Goal: Task Accomplishment & Management: Use online tool/utility

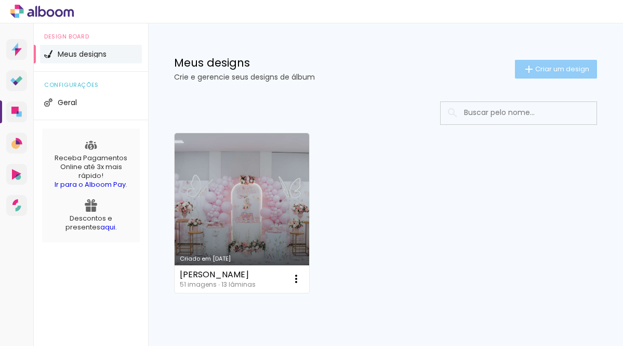
click at [523, 63] on iron-icon at bounding box center [529, 69] width 12 height 12
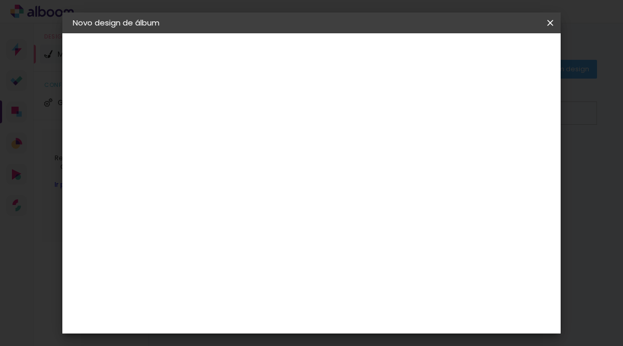
click at [0, 0] on paper-input-container "Título do álbum" at bounding box center [0, 0] width 0 height 0
type input "[PERSON_NAME]"
type paper-input "[PERSON_NAME]"
click at [349, 49] on paper-button "Avançar" at bounding box center [323, 55] width 51 height 18
click at [322, 193] on input at bounding box center [269, 197] width 105 height 13
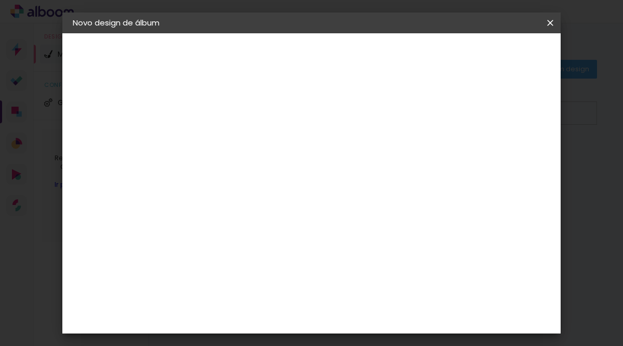
type input "hibe"
type paper-input "hibe"
click at [291, 242] on paper-item "Hibener" at bounding box center [258, 234] width 91 height 23
click at [0, 0] on slot "Avançar" at bounding box center [0, 0] width 0 height 0
click at [283, 173] on input "text" at bounding box center [263, 181] width 41 height 16
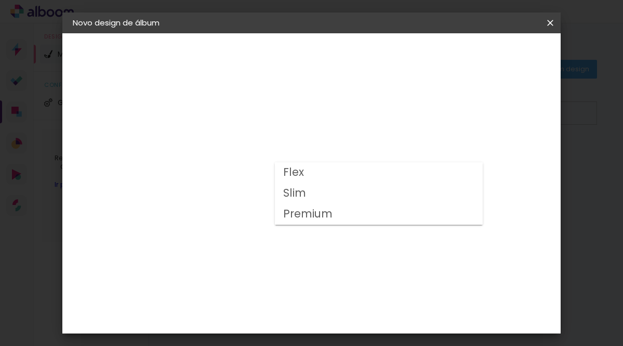
click at [355, 189] on paper-item "Slim" at bounding box center [379, 193] width 208 height 21
type input "Slim"
click at [313, 246] on span "20 × 20" at bounding box center [288, 260] width 48 height 28
click at [412, 51] on paper-button "Avançar" at bounding box center [386, 55] width 51 height 18
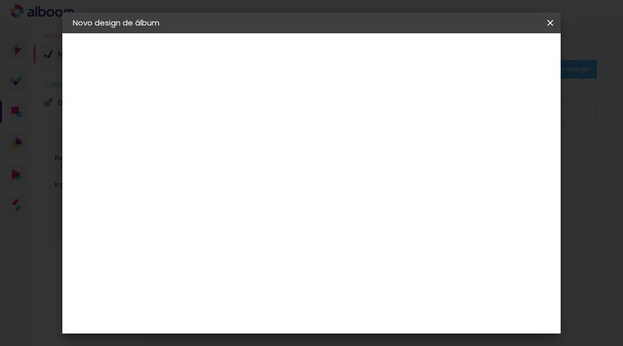
click at [485, 55] on span "Iniciar design" at bounding box center [463, 58] width 46 height 15
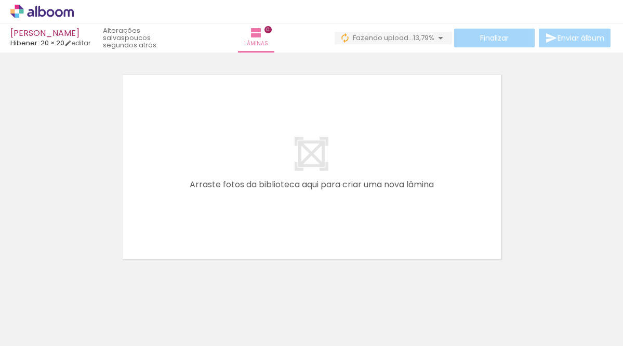
scroll to position [0, 189]
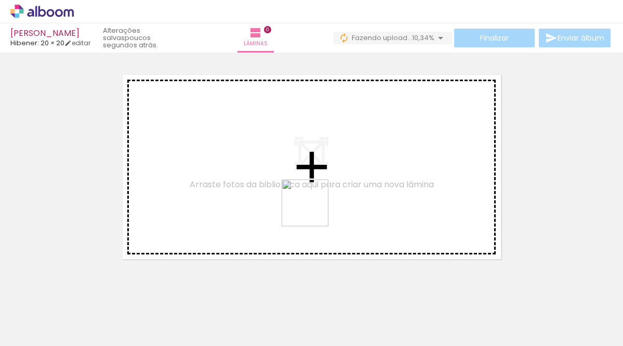
drag, startPoint x: 333, startPoint y: 321, endPoint x: 313, endPoint y: 210, distance: 112.4
click at [313, 210] on quentale-workspace at bounding box center [311, 173] width 623 height 346
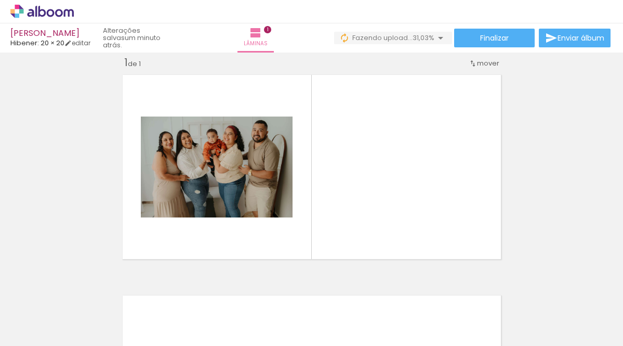
scroll to position [0, 330]
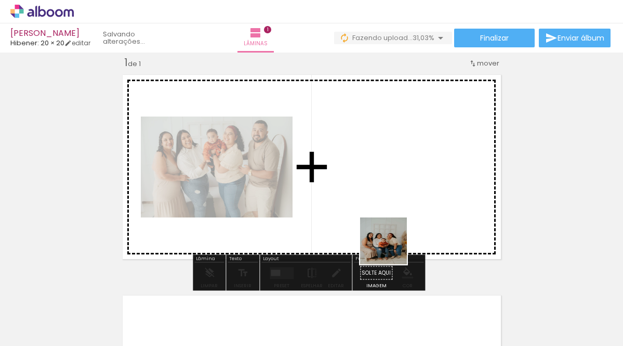
drag, startPoint x: 415, startPoint y: 320, endPoint x: 384, endPoint y: 235, distance: 89.8
click at [384, 235] on quentale-workspace at bounding box center [311, 173] width 623 height 346
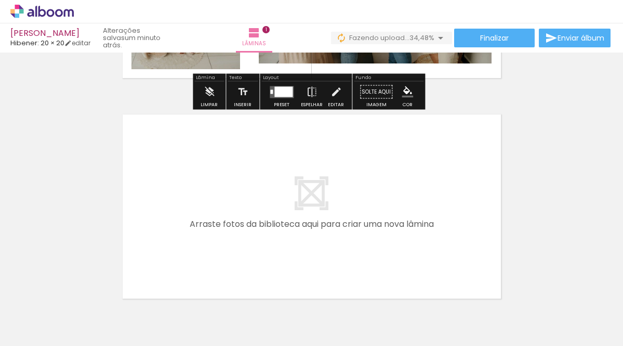
scroll to position [253, 0]
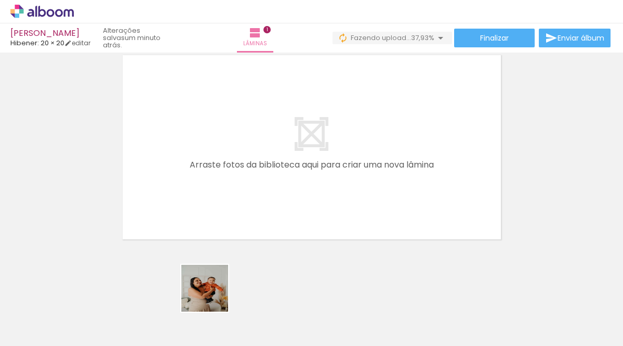
drag, startPoint x: 213, startPoint y: 296, endPoint x: 210, endPoint y: 260, distance: 35.4
click at [165, 205] on quentale-workspace at bounding box center [311, 173] width 623 height 346
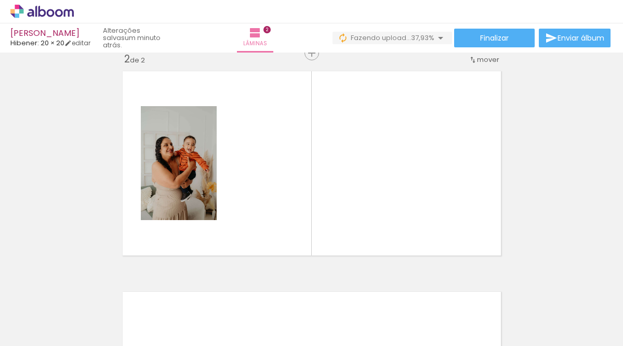
scroll to position [233, 0]
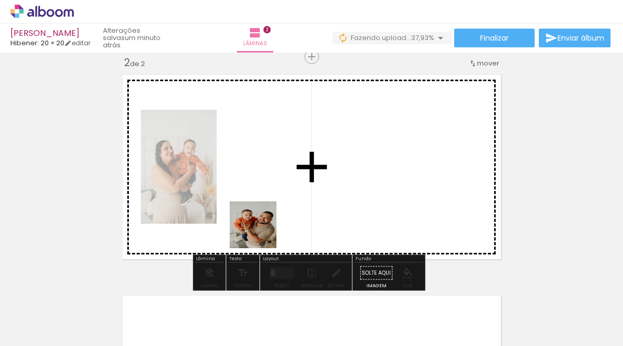
drag, startPoint x: 268, startPoint y: 259, endPoint x: 290, endPoint y: 267, distance: 23.5
click at [261, 231] on quentale-workspace at bounding box center [311, 173] width 623 height 346
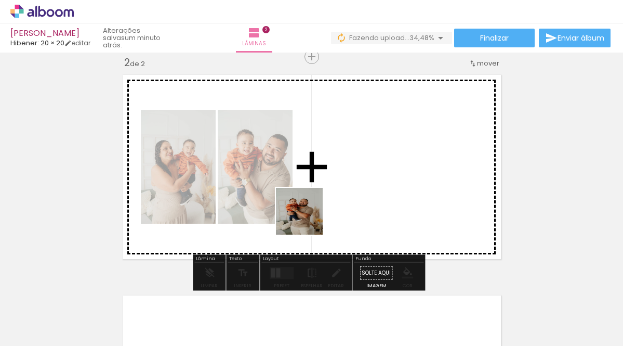
drag, startPoint x: 351, startPoint y: 321, endPoint x: 308, endPoint y: 228, distance: 102.0
click at [306, 214] on quentale-workspace at bounding box center [311, 173] width 623 height 346
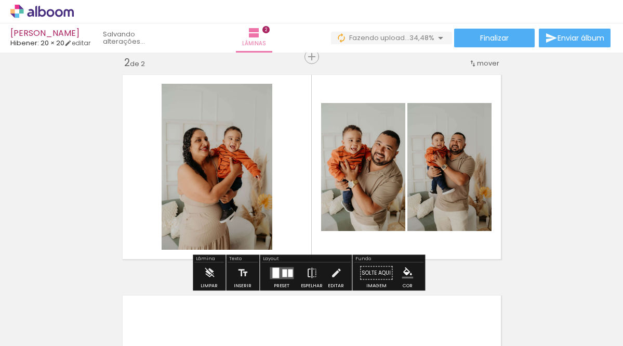
drag, startPoint x: 171, startPoint y: 313, endPoint x: 195, endPoint y: 262, distance: 56.3
click at [269, 203] on quentale-workspace at bounding box center [311, 173] width 623 height 346
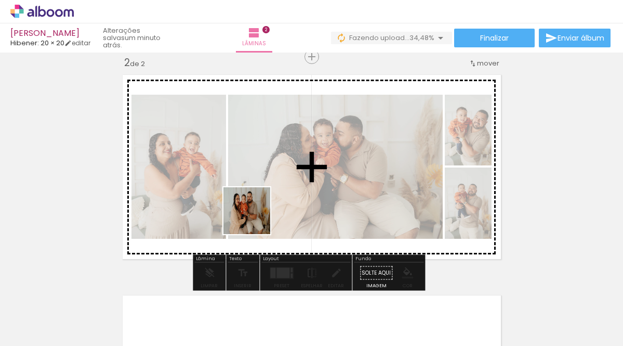
drag, startPoint x: 113, startPoint y: 316, endPoint x: 286, endPoint y: 210, distance: 202.2
click at [286, 210] on quentale-workspace at bounding box center [311, 173] width 623 height 346
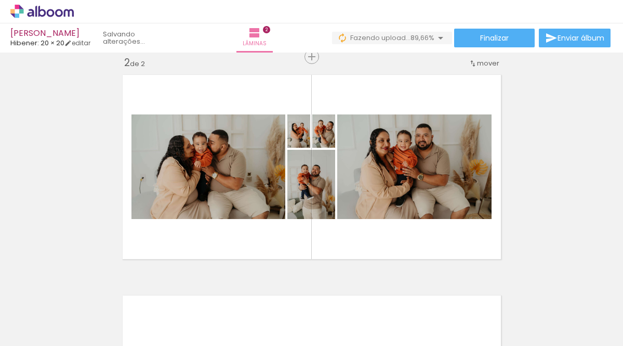
scroll to position [0, 714]
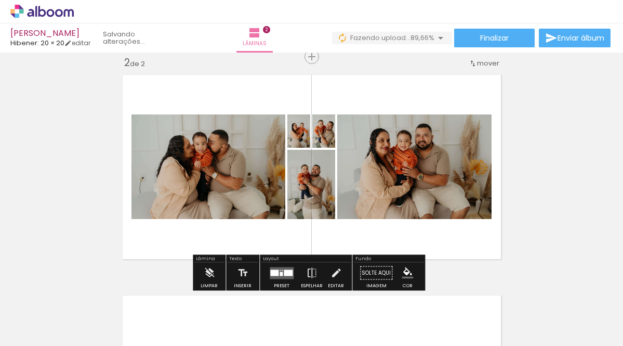
click at [286, 271] on div at bounding box center [288, 272] width 9 height 6
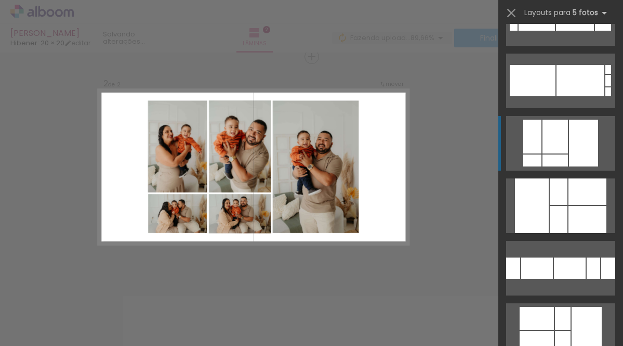
scroll to position [245, 0]
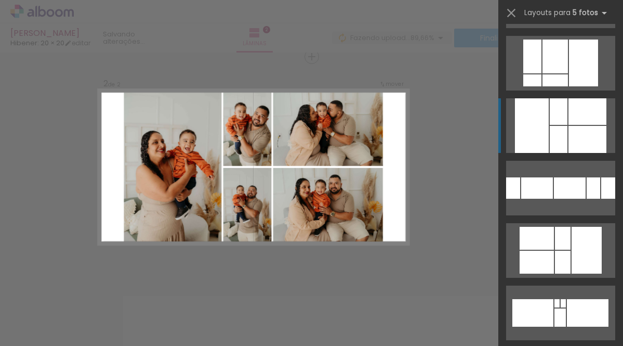
click at [551, 123] on div at bounding box center [559, 111] width 18 height 26
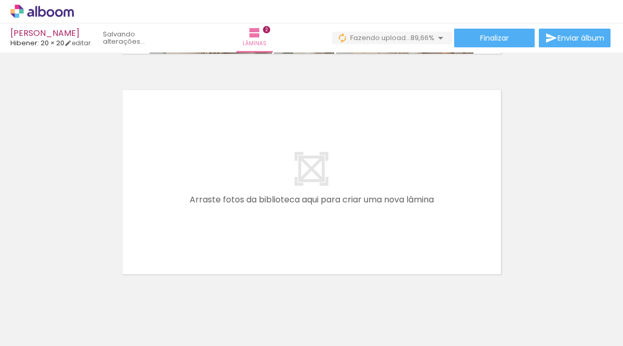
scroll to position [0, 204]
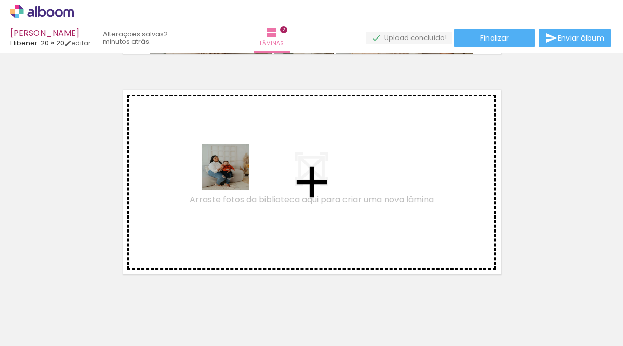
drag, startPoint x: 364, startPoint y: 322, endPoint x: 233, endPoint y: 175, distance: 197.3
click at [233, 175] on quentale-workspace at bounding box center [311, 173] width 623 height 346
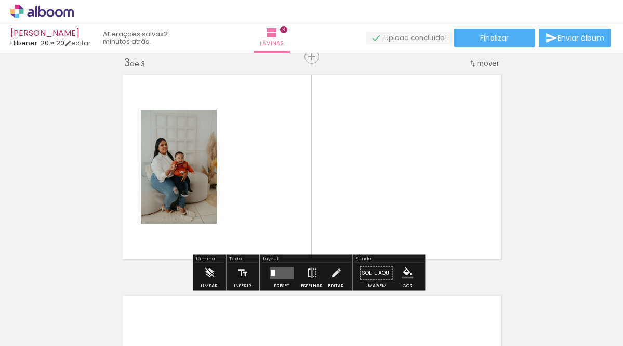
scroll to position [454, 0]
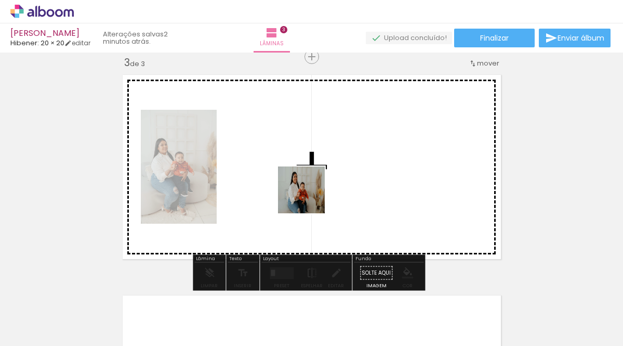
drag, startPoint x: 428, startPoint y: 311, endPoint x: 306, endPoint y: 194, distance: 169.1
click at [306, 194] on quentale-workspace at bounding box center [311, 173] width 623 height 346
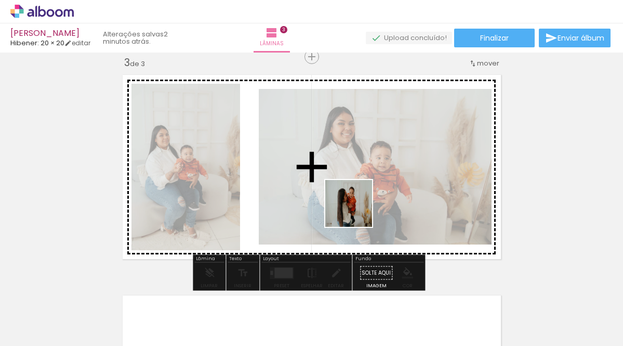
drag, startPoint x: 484, startPoint y: 320, endPoint x: 350, endPoint y: 204, distance: 177.1
click at [350, 203] on quentale-workspace at bounding box center [311, 173] width 623 height 346
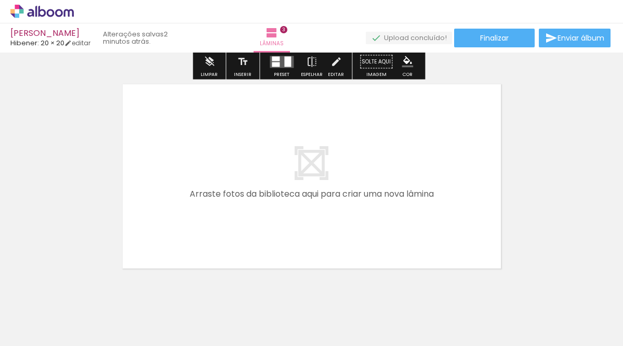
scroll to position [667, 0]
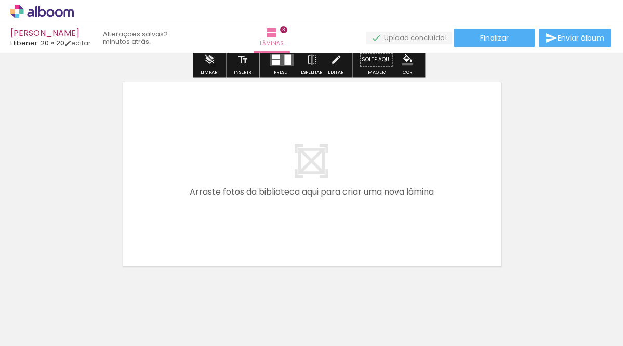
drag, startPoint x: 198, startPoint y: 328, endPoint x: 253, endPoint y: 289, distance: 66.3
click at [229, 250] on quentale-workspace at bounding box center [311, 173] width 623 height 346
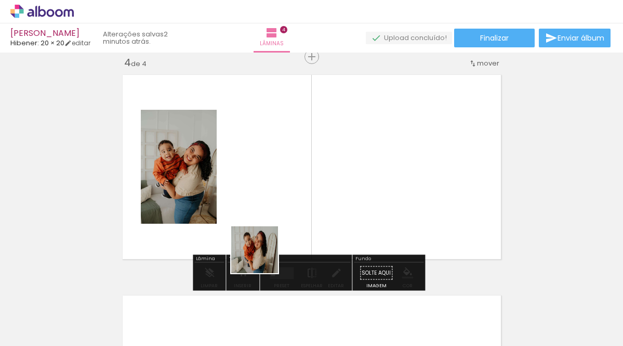
scroll to position [674, 0]
drag, startPoint x: 262, startPoint y: 312, endPoint x: 329, endPoint y: 307, distance: 67.3
click at [262, 226] on quentale-workspace at bounding box center [311, 173] width 623 height 346
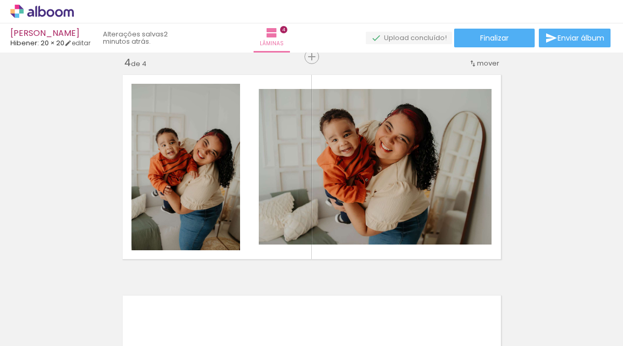
scroll to position [0, 530]
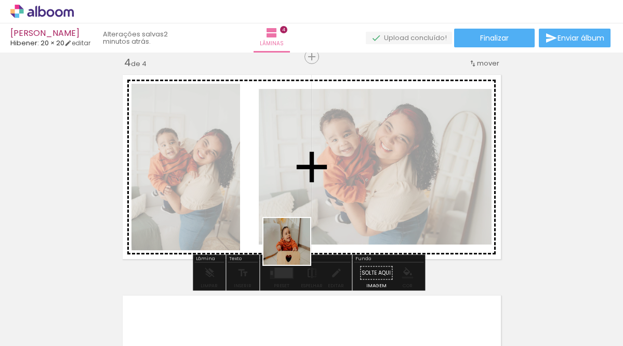
drag, startPoint x: 274, startPoint y: 315, endPoint x: 318, endPoint y: 205, distance: 118.5
click at [318, 203] on quentale-workspace at bounding box center [311, 173] width 623 height 346
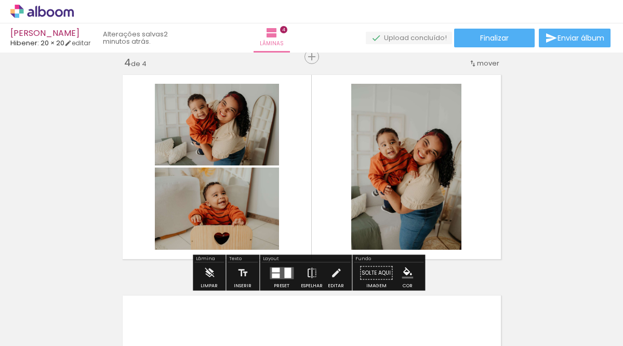
click at [282, 271] on quentale-layouter at bounding box center [282, 273] width 24 height 12
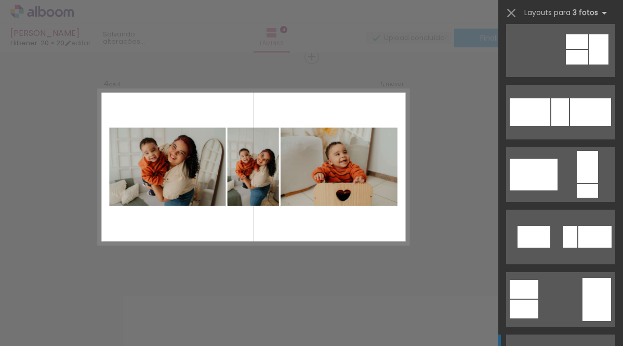
scroll to position [858, 0]
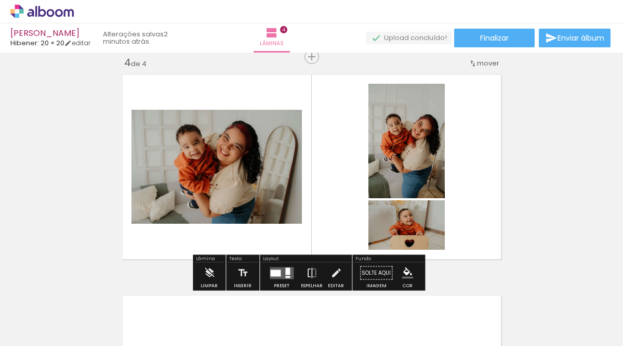
click at [285, 273] on div at bounding box center [287, 270] width 5 height 7
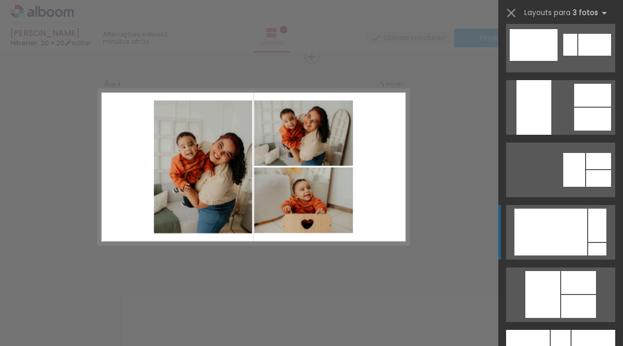
scroll to position [1448, 0]
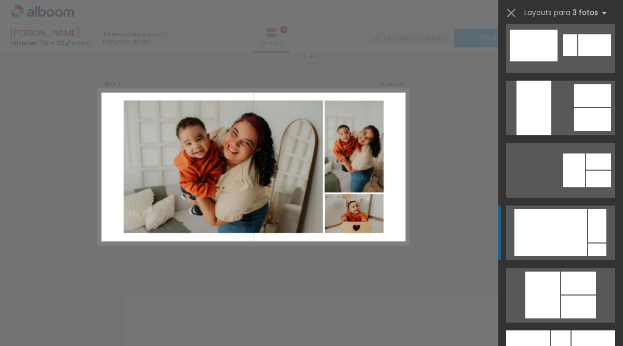
click at [560, 244] on div at bounding box center [550, 232] width 73 height 47
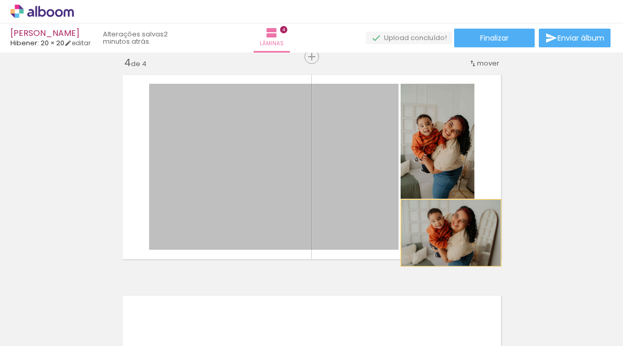
drag, startPoint x: 352, startPoint y: 210, endPoint x: 447, endPoint y: 232, distance: 97.2
click at [0, 0] on slot at bounding box center [0, 0] width 0 height 0
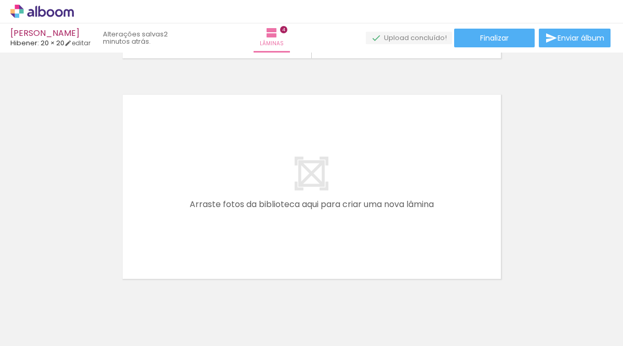
scroll to position [914, 0]
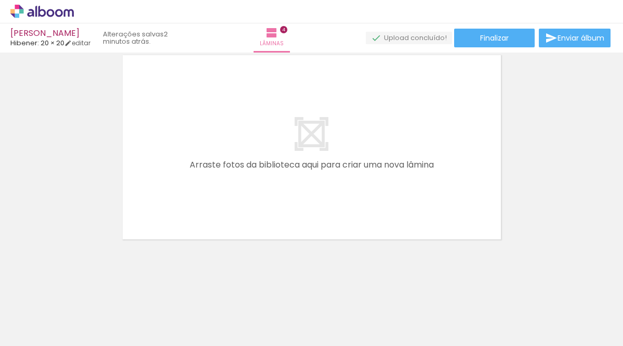
drag, startPoint x: 340, startPoint y: 315, endPoint x: 349, endPoint y: 245, distance: 70.7
click at [274, 169] on quentale-workspace at bounding box center [311, 173] width 623 height 346
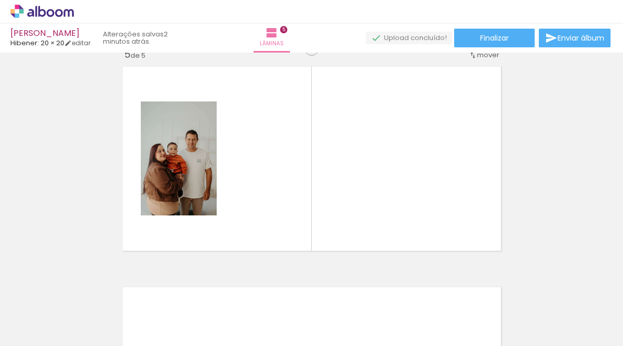
scroll to position [894, 0]
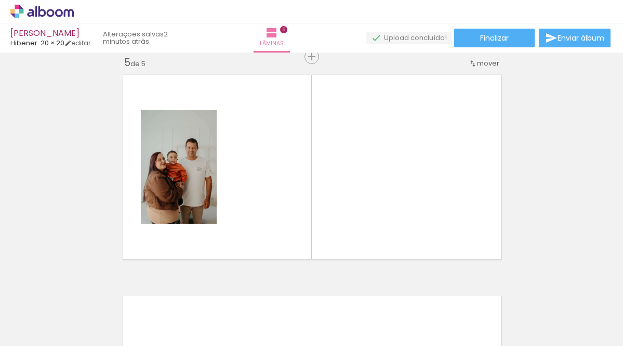
drag, startPoint x: 395, startPoint y: 301, endPoint x: 294, endPoint y: 198, distance: 144.4
click at [294, 198] on quentale-workspace at bounding box center [311, 173] width 623 height 346
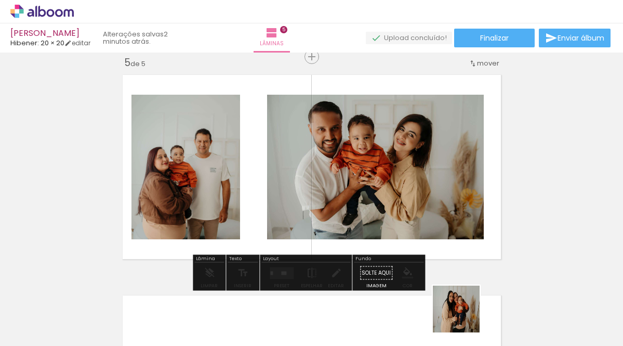
drag, startPoint x: 465, startPoint y: 320, endPoint x: 472, endPoint y: 298, distance: 23.0
click at [406, 239] on quentale-workspace at bounding box center [311, 173] width 623 height 346
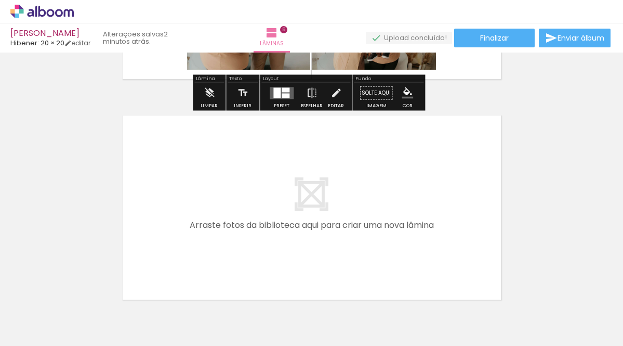
scroll to position [1134, 0]
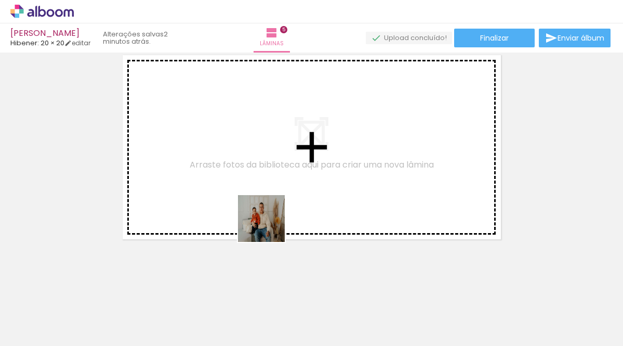
drag, startPoint x: 276, startPoint y: 313, endPoint x: 319, endPoint y: 281, distance: 53.5
click at [266, 175] on quentale-workspace at bounding box center [311, 173] width 623 height 346
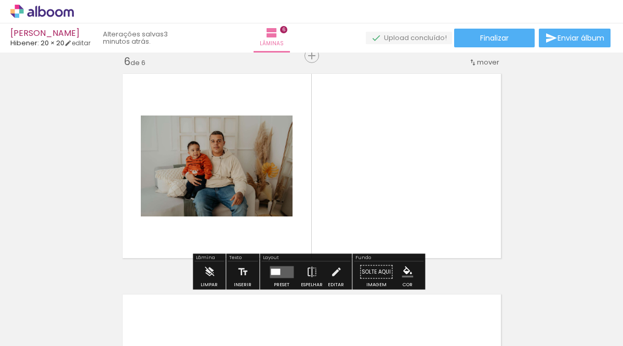
scroll to position [1115, 0]
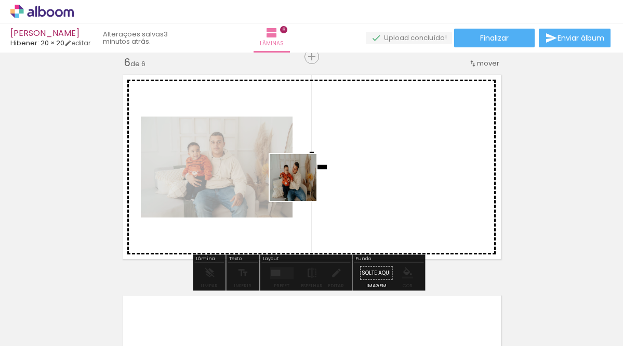
drag, startPoint x: 323, startPoint y: 314, endPoint x: 301, endPoint y: 185, distance: 131.3
click at [301, 185] on quentale-workspace at bounding box center [311, 173] width 623 height 346
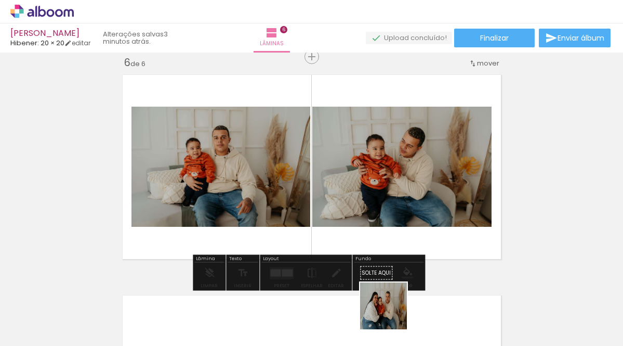
drag, startPoint x: 391, startPoint y: 316, endPoint x: 427, endPoint y: 284, distance: 48.2
click at [391, 222] on quentale-workspace at bounding box center [311, 173] width 623 height 346
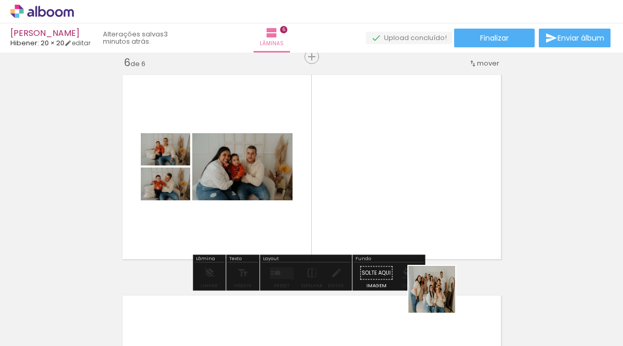
drag, startPoint x: 440, startPoint y: 297, endPoint x: 383, endPoint y: 192, distance: 119.3
click at [383, 192] on quentale-workspace at bounding box center [311, 173] width 623 height 346
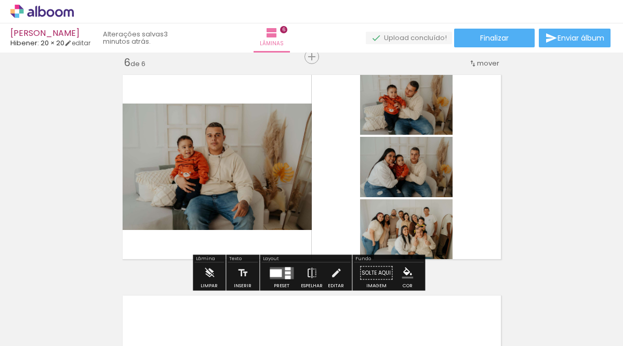
click at [276, 269] on div at bounding box center [276, 273] width 12 height 8
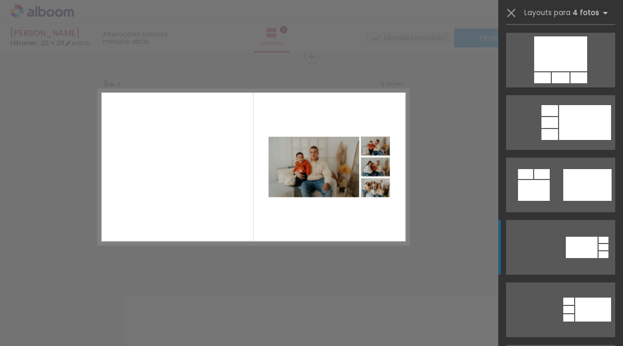
scroll to position [2026, 0]
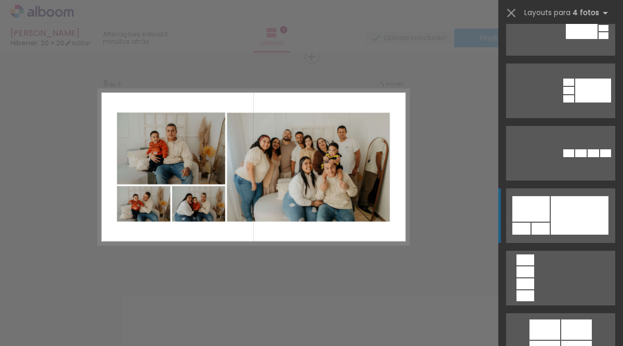
click at [553, 223] on div at bounding box center [580, 215] width 58 height 38
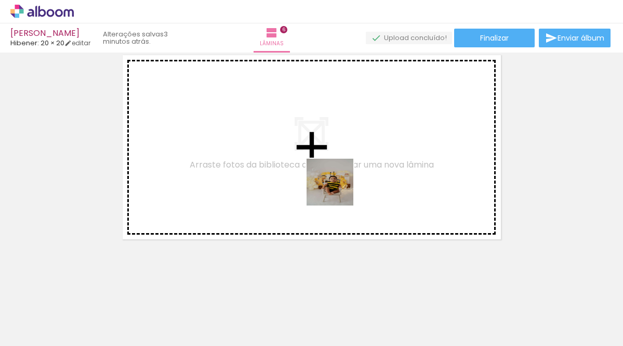
drag, startPoint x: 462, startPoint y: 277, endPoint x: 346, endPoint y: 194, distance: 143.3
click at [234, 133] on quentale-workspace at bounding box center [311, 173] width 623 height 346
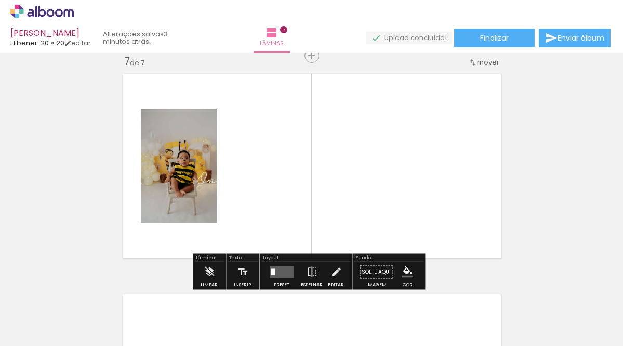
scroll to position [1335, 0]
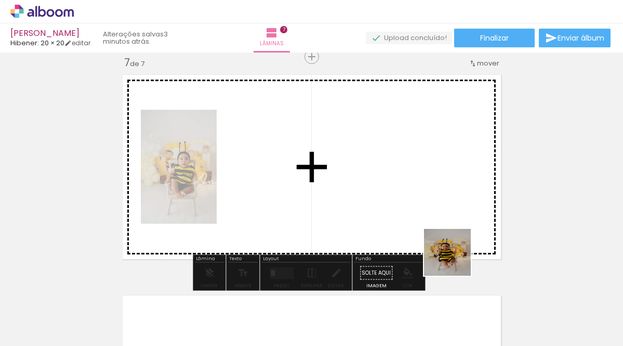
drag, startPoint x: 523, startPoint y: 298, endPoint x: 269, endPoint y: 175, distance: 282.6
click at [269, 175] on quentale-workspace at bounding box center [311, 173] width 623 height 346
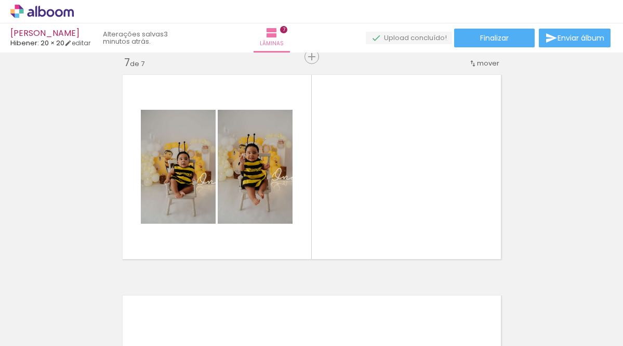
scroll to position [0, 1153]
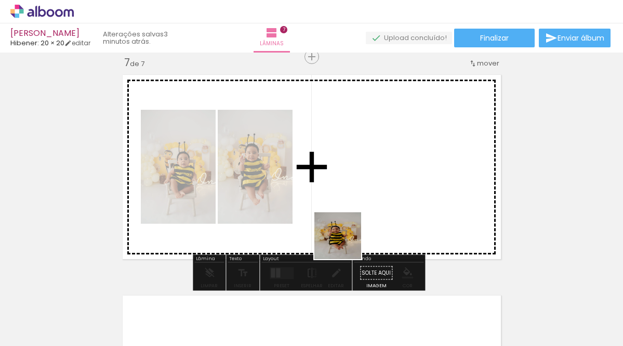
drag, startPoint x: 239, startPoint y: 317, endPoint x: 349, endPoint y: 232, distance: 139.3
click at [349, 232] on quentale-workspace at bounding box center [311, 173] width 623 height 346
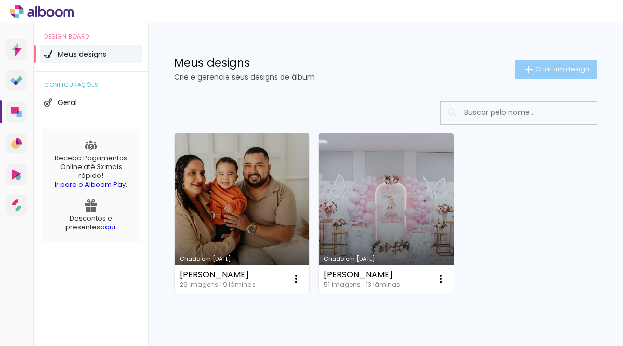
click at [535, 71] on span "Criar um design" at bounding box center [562, 68] width 54 height 7
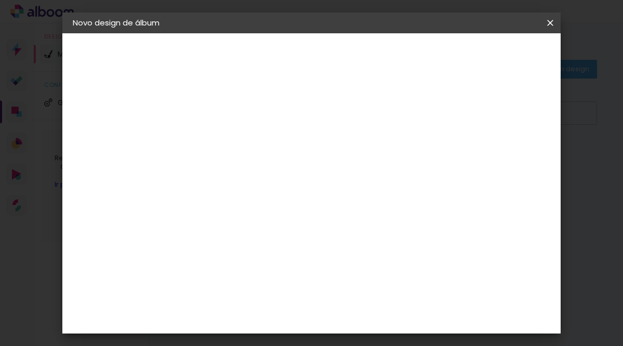
click at [243, 136] on input at bounding box center [243, 139] width 0 height 16
type input "d"
type input "Debora"
type paper-input "Debora"
click at [0, 0] on slot "Avançar" at bounding box center [0, 0] width 0 height 0
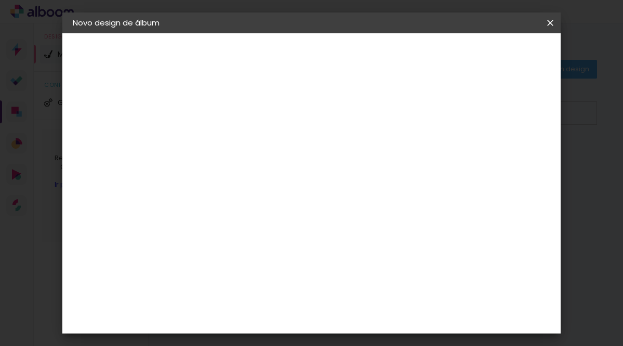
click at [289, 199] on input at bounding box center [269, 197] width 105 height 13
type input "hi"
type paper-input "hi"
click at [268, 234] on div "Hibener" at bounding box center [251, 235] width 32 height 8
click at [409, 46] on paper-button "Avançar" at bounding box center [383, 55] width 51 height 18
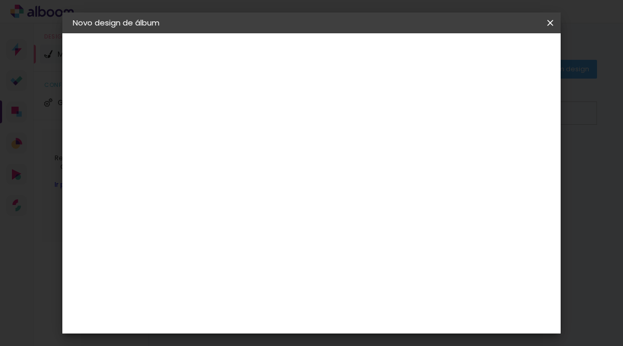
click at [299, 183] on paper-input-container "Linha" at bounding box center [269, 181] width 60 height 26
click at [361, 189] on paper-item "Slim" at bounding box center [379, 193] width 208 height 21
type input "Slim"
click at [313, 269] on span "20 × 20" at bounding box center [288, 283] width 48 height 28
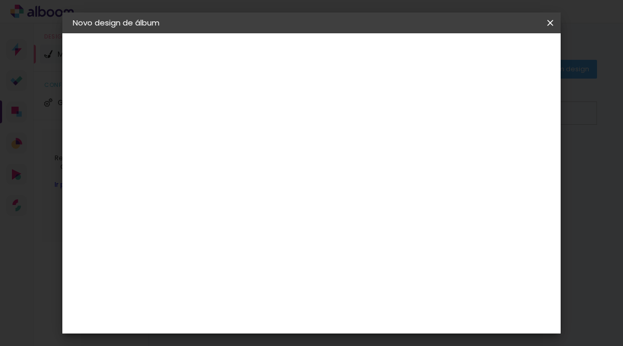
click at [0, 0] on slot "Avançar" at bounding box center [0, 0] width 0 height 0
click at [485, 51] on span "Iniciar design" at bounding box center [463, 58] width 46 height 15
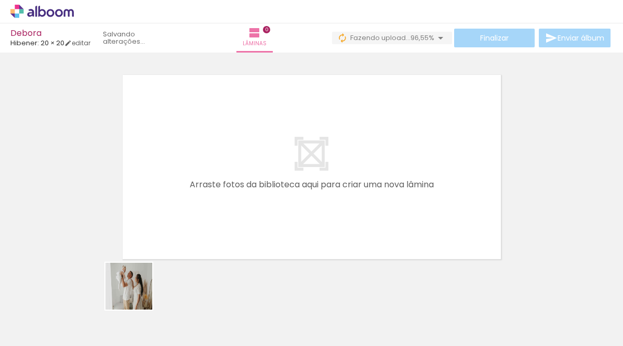
drag, startPoint x: 123, startPoint y: 319, endPoint x: 179, endPoint y: 243, distance: 94.4
click at [182, 222] on quentale-workspace at bounding box center [311, 173] width 623 height 346
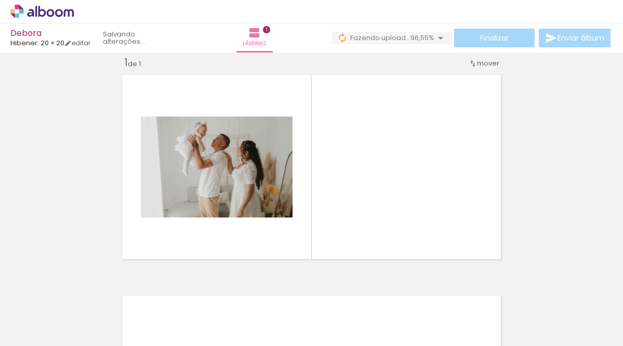
scroll to position [13, 0]
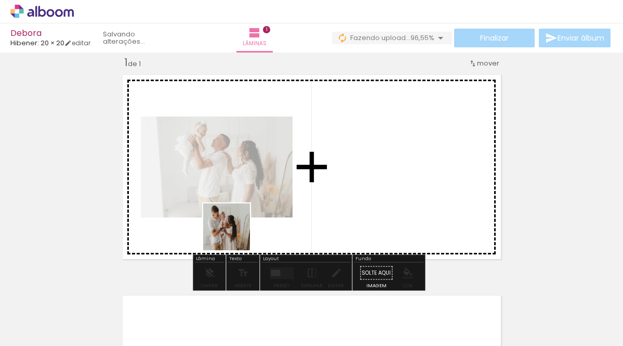
drag, startPoint x: 173, startPoint y: 315, endPoint x: 234, endPoint y: 234, distance: 101.6
click at [234, 234] on quentale-workspace at bounding box center [311, 173] width 623 height 346
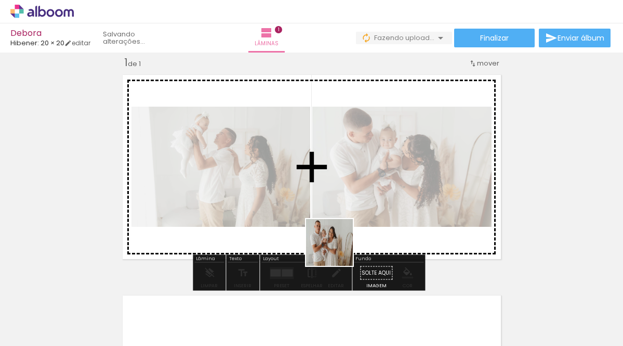
drag, startPoint x: 238, startPoint y: 323, endPoint x: 352, endPoint y: 243, distance: 139.1
click at [353, 232] on quentale-workspace at bounding box center [311, 173] width 623 height 346
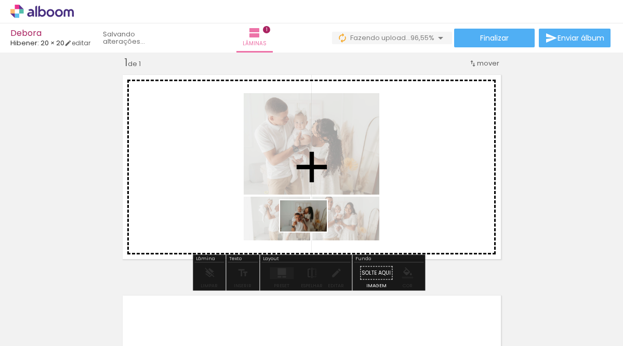
drag, startPoint x: 289, startPoint y: 317, endPoint x: 311, endPoint y: 231, distance: 88.5
click at [311, 231] on quentale-workspace at bounding box center [311, 173] width 623 height 346
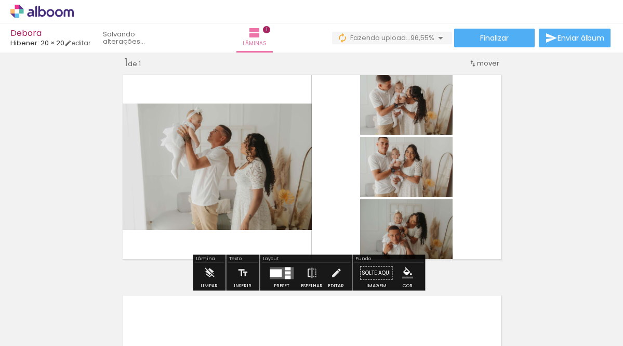
scroll to position [0, 0]
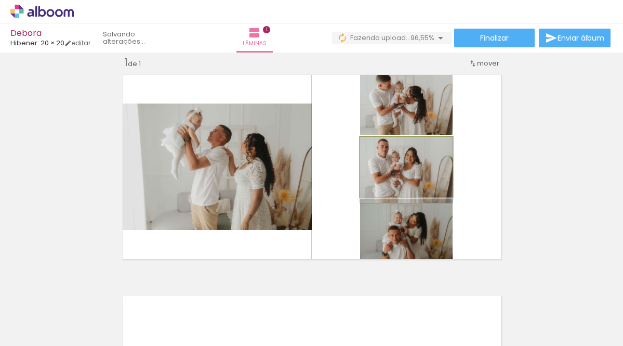
drag, startPoint x: 420, startPoint y: 179, endPoint x: 408, endPoint y: 184, distance: 13.3
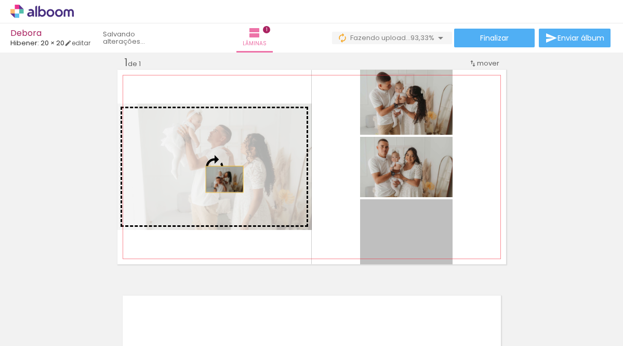
drag, startPoint x: 426, startPoint y: 238, endPoint x: 220, endPoint y: 179, distance: 213.6
click at [0, 0] on slot at bounding box center [0, 0] width 0 height 0
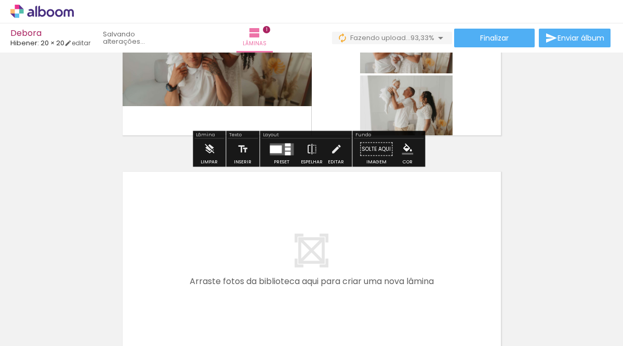
scroll to position [253, 0]
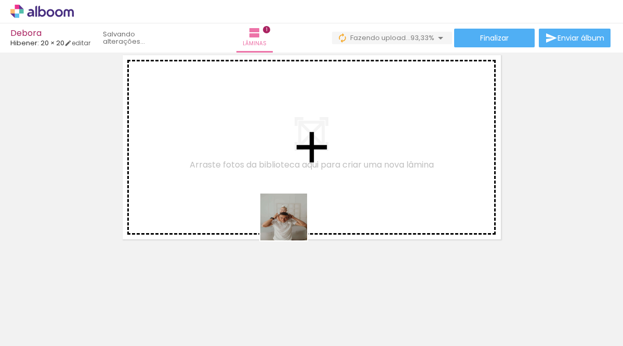
drag, startPoint x: 315, startPoint y: 252, endPoint x: 249, endPoint y: 176, distance: 100.6
click at [212, 139] on quentale-workspace at bounding box center [311, 173] width 623 height 346
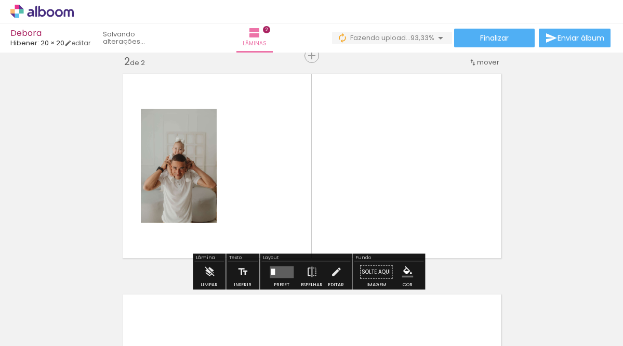
scroll to position [233, 0]
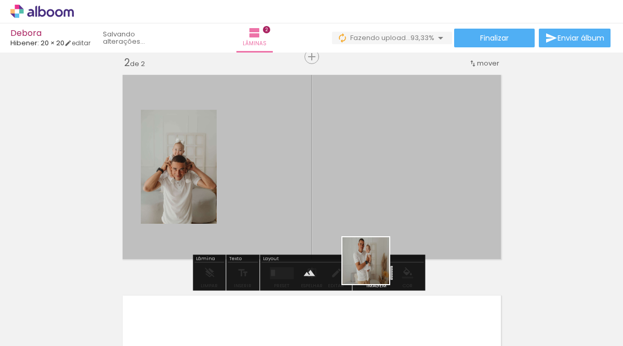
drag, startPoint x: 401, startPoint y: 306, endPoint x: 304, endPoint y: 203, distance: 141.2
click at [304, 203] on quentale-workspace at bounding box center [311, 173] width 623 height 346
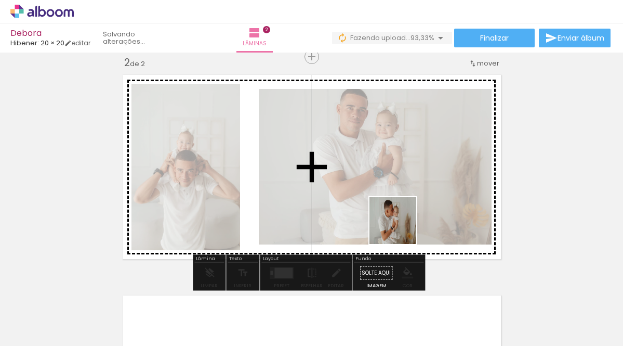
drag, startPoint x: 428, startPoint y: 261, endPoint x: 383, endPoint y: 202, distance: 74.2
click at [386, 203] on quentale-workspace at bounding box center [311, 173] width 623 height 346
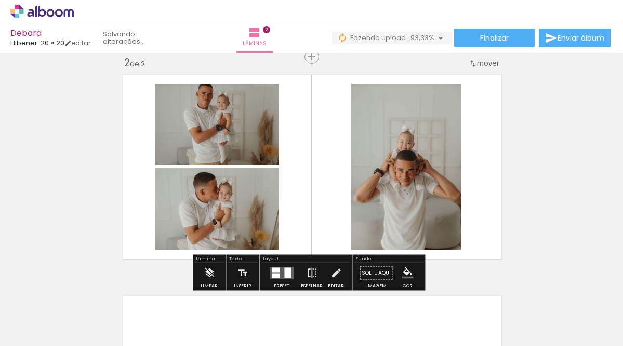
click at [287, 272] on div at bounding box center [287, 272] width 7 height 10
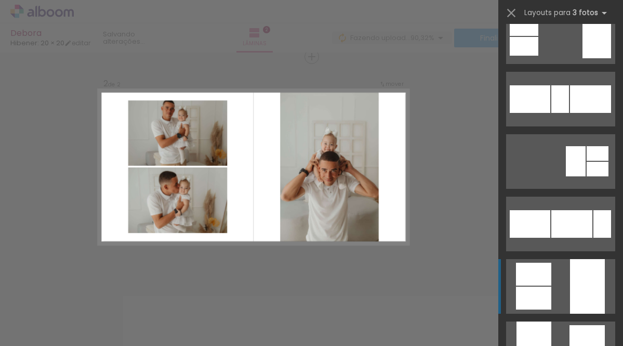
scroll to position [0, 0]
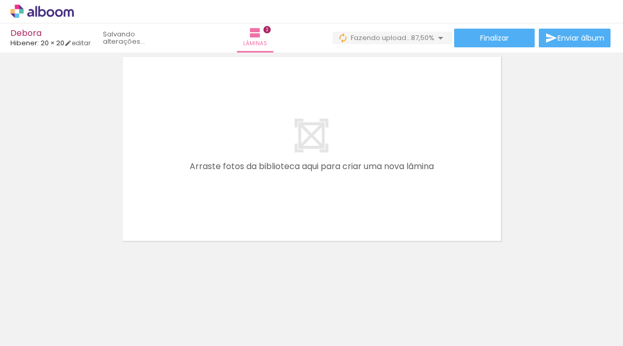
scroll to position [473, 0]
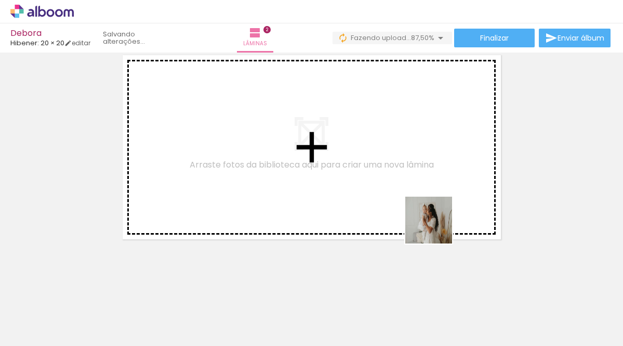
drag, startPoint x: 527, startPoint y: 321, endPoint x: 330, endPoint y: 147, distance: 262.8
click at [328, 138] on quentale-workspace at bounding box center [311, 173] width 623 height 346
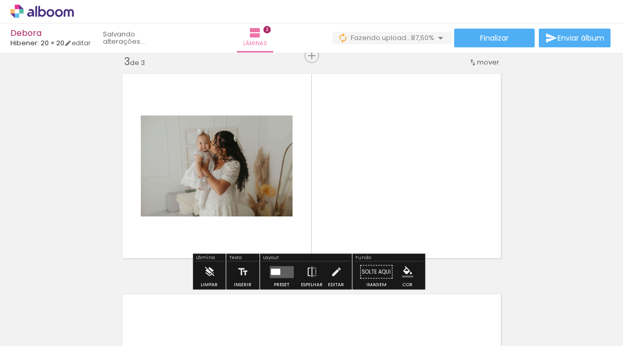
scroll to position [454, 0]
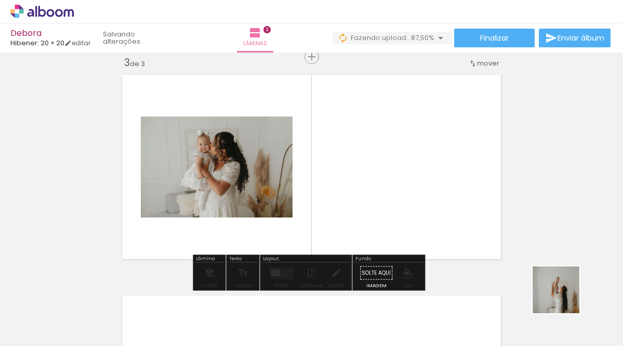
drag, startPoint x: 590, startPoint y: 316, endPoint x: 432, endPoint y: 200, distance: 196.2
click at [432, 200] on quentale-workspace at bounding box center [311, 173] width 623 height 346
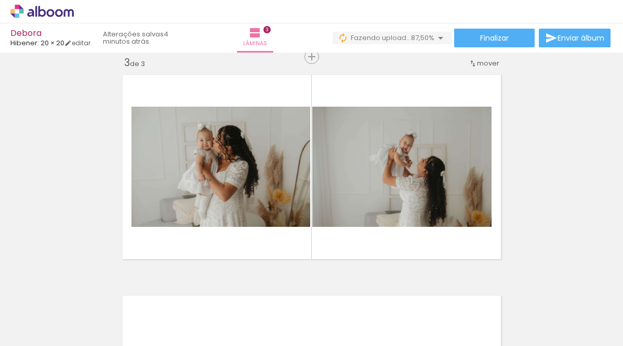
scroll to position [0, 247]
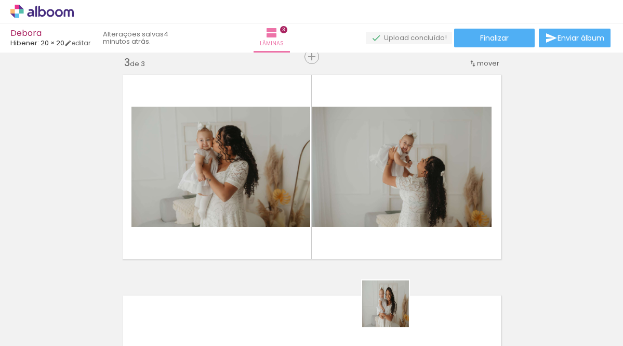
drag, startPoint x: 393, startPoint y: 311, endPoint x: 376, endPoint y: 242, distance: 71.7
click at [374, 242] on quentale-workspace at bounding box center [311, 173] width 623 height 346
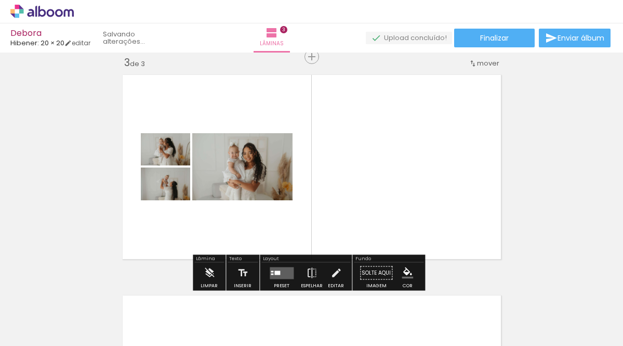
scroll to position [0, 0]
click at [280, 267] on quentale-layouter at bounding box center [282, 273] width 24 height 12
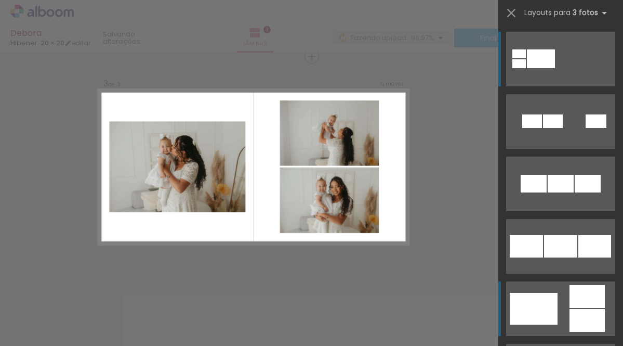
click at [559, 149] on quentale-layouter at bounding box center [560, 121] width 109 height 55
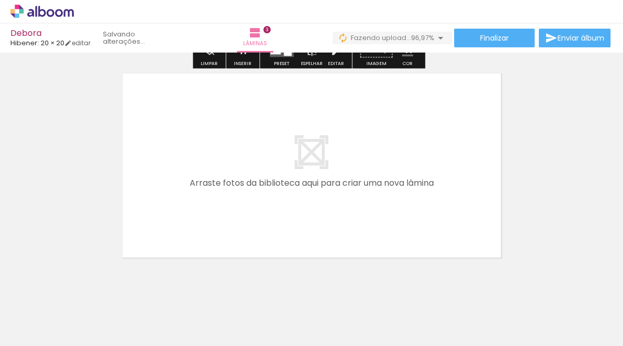
scroll to position [694, 0]
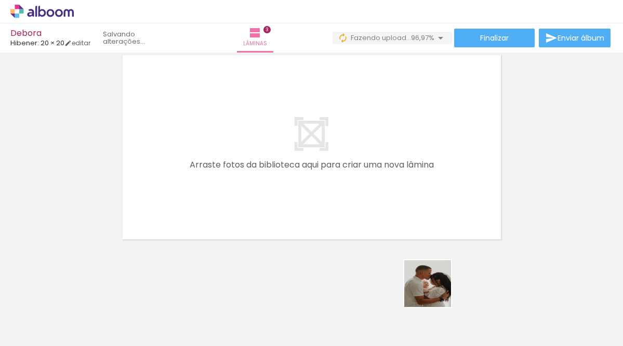
drag, startPoint x: 441, startPoint y: 302, endPoint x: 340, endPoint y: 174, distance: 163.9
click at [316, 162] on quentale-workspace at bounding box center [311, 173] width 623 height 346
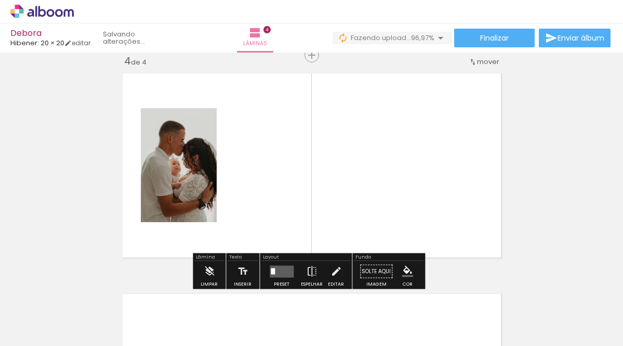
scroll to position [674, 0]
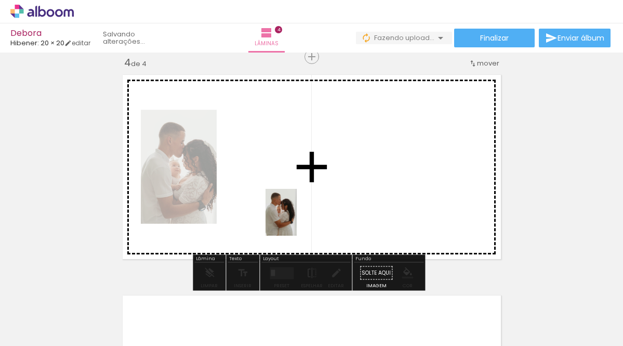
drag, startPoint x: 501, startPoint y: 320, endPoint x: 281, endPoint y: 209, distance: 246.8
click at [281, 209] on quentale-workspace at bounding box center [311, 173] width 623 height 346
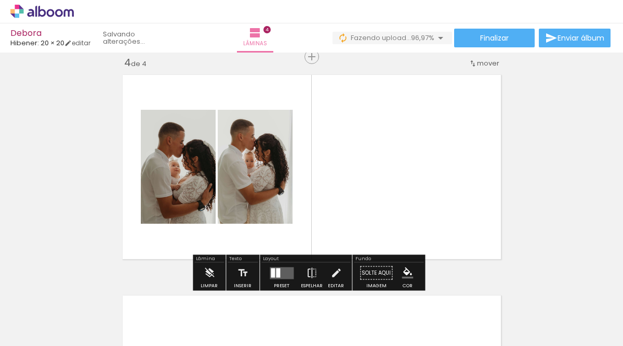
scroll to position [0, 0]
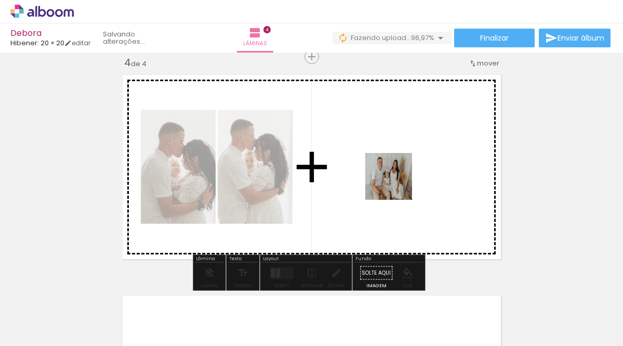
drag, startPoint x: 555, startPoint y: 314, endPoint x: 396, endPoint y: 184, distance: 205.2
click at [396, 184] on quentale-workspace at bounding box center [311, 173] width 623 height 346
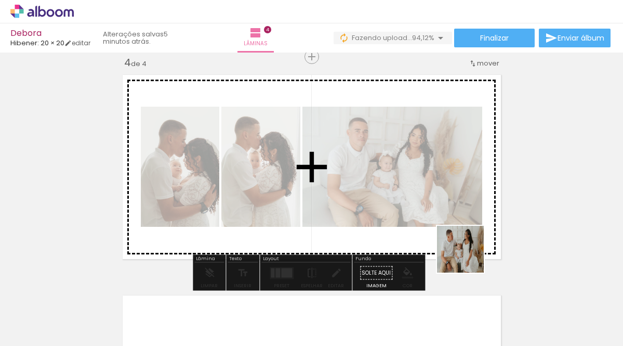
drag, startPoint x: 611, startPoint y: 319, endPoint x: 385, endPoint y: 213, distance: 249.6
click at [385, 214] on quentale-workspace at bounding box center [311, 173] width 623 height 346
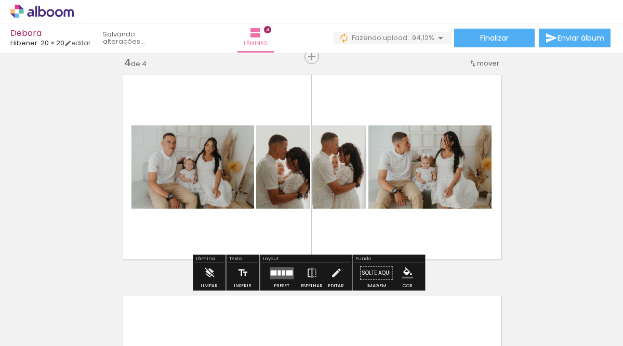
click at [288, 270] on div at bounding box center [289, 272] width 7 height 5
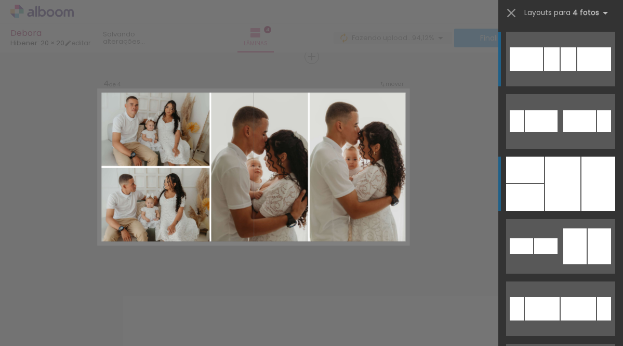
click at [540, 149] on quentale-layouter at bounding box center [560, 121] width 109 height 55
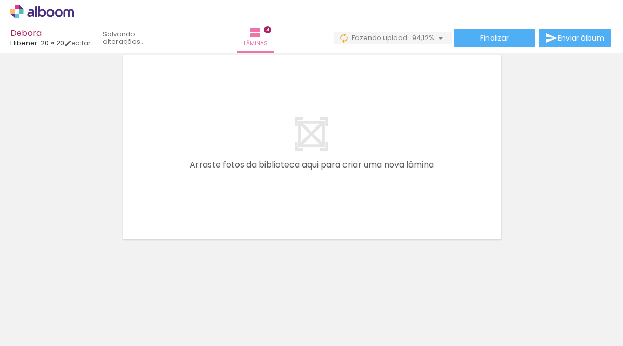
scroll to position [0, 652]
drag, startPoint x: 276, startPoint y: 321, endPoint x: 285, endPoint y: 248, distance: 73.9
click at [281, 218] on quentale-workspace at bounding box center [311, 173] width 623 height 346
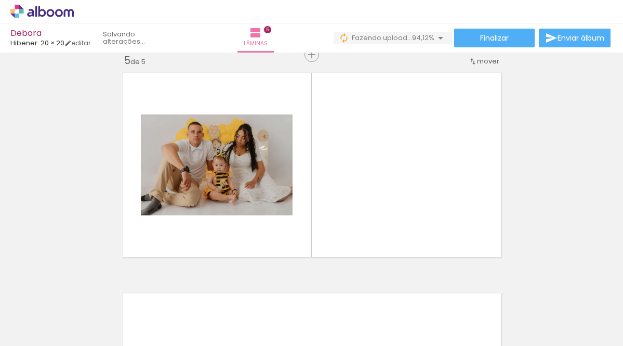
scroll to position [894, 0]
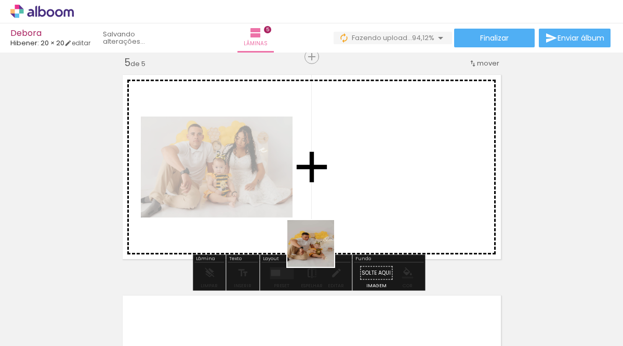
drag, startPoint x: 338, startPoint y: 323, endPoint x: 342, endPoint y: 264, distance: 58.9
click at [315, 239] on quentale-workspace at bounding box center [311, 173] width 623 height 346
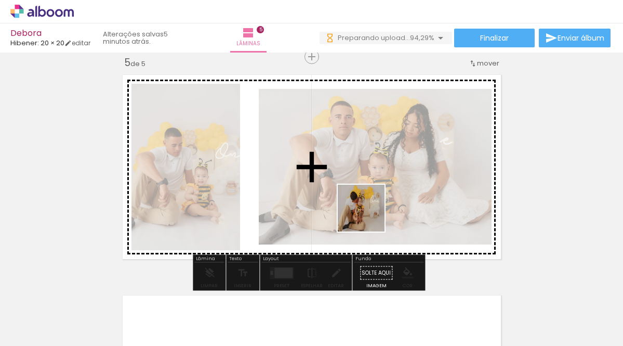
drag, startPoint x: 391, startPoint y: 315, endPoint x: 369, endPoint y: 216, distance: 102.1
click at [369, 216] on quentale-workspace at bounding box center [311, 173] width 623 height 346
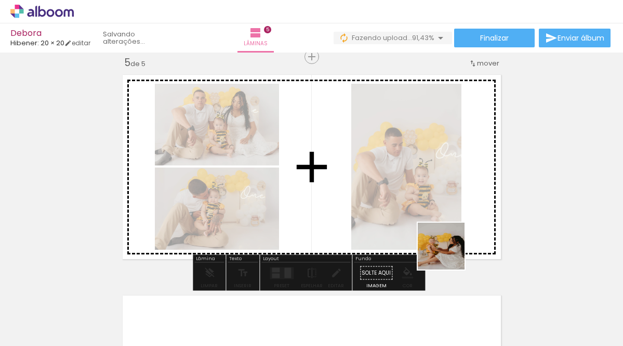
drag, startPoint x: 466, startPoint y: 323, endPoint x: 449, endPoint y: 252, distance: 72.7
click at [449, 251] on quentale-workspace at bounding box center [311, 173] width 623 height 346
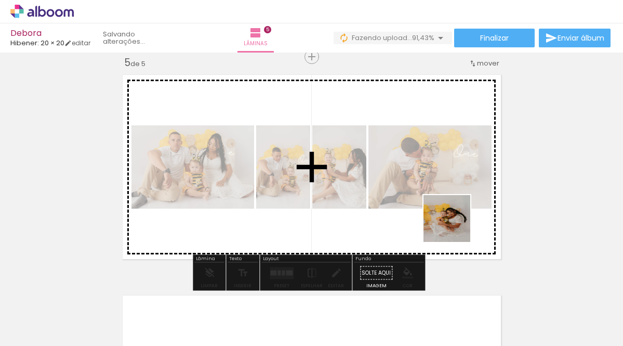
drag, startPoint x: 501, startPoint y: 308, endPoint x: 446, endPoint y: 214, distance: 108.7
click at [446, 214] on quentale-workspace at bounding box center [311, 173] width 623 height 346
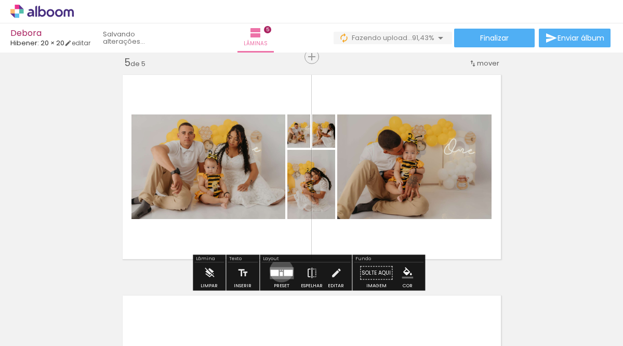
click at [282, 270] on div at bounding box center [282, 269] width 1 height 1
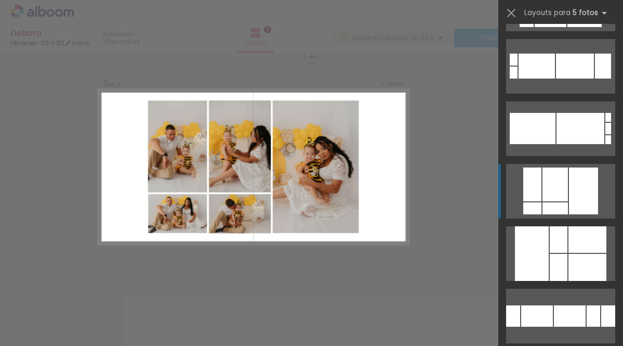
scroll to position [118, 0]
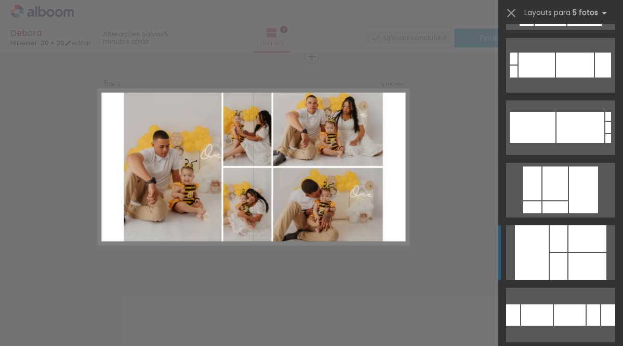
click at [562, 271] on div at bounding box center [559, 266] width 18 height 27
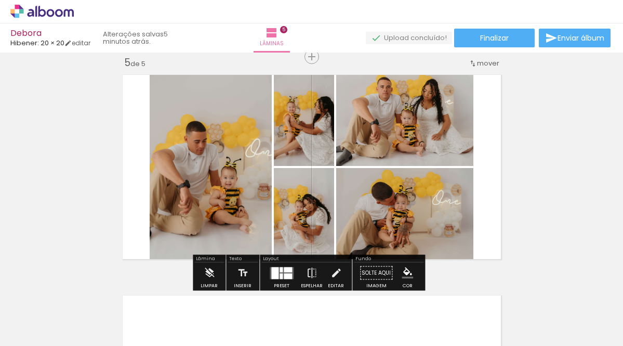
scroll to position [1074, 0]
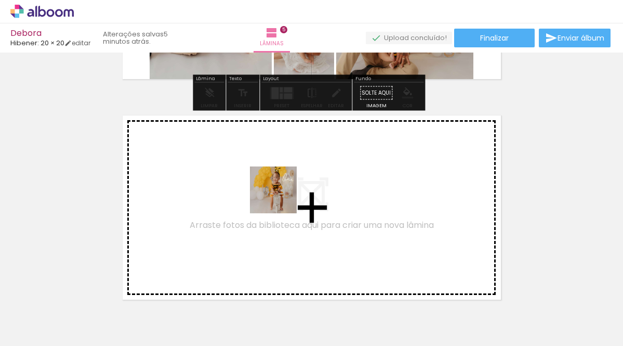
drag, startPoint x: 552, startPoint y: 313, endPoint x: 274, endPoint y: 194, distance: 303.1
click at [274, 194] on quentale-workspace at bounding box center [311, 173] width 623 height 346
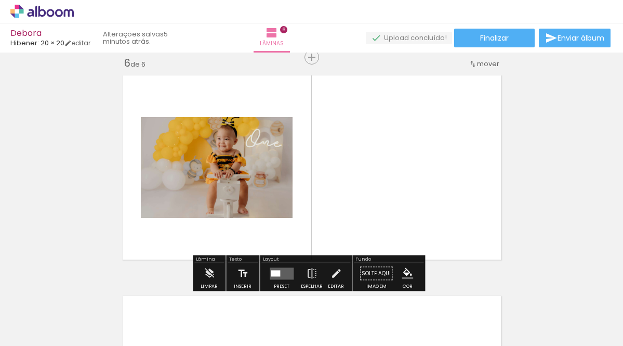
scroll to position [1115, 0]
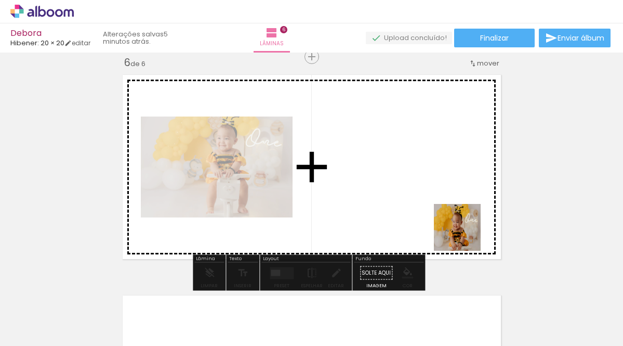
drag, startPoint x: 609, startPoint y: 315, endPoint x: 419, endPoint y: 197, distance: 223.9
click at [419, 197] on quentale-workspace at bounding box center [311, 173] width 623 height 346
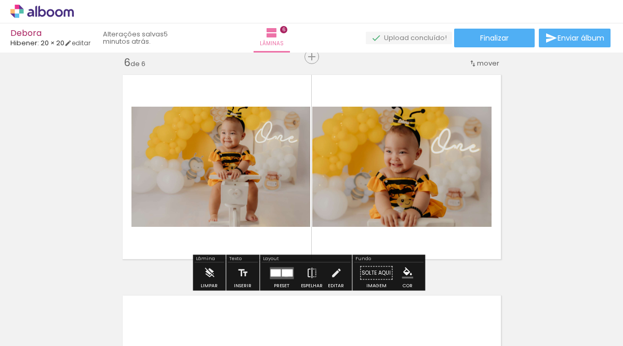
click at [284, 272] on div at bounding box center [287, 272] width 11 height 7
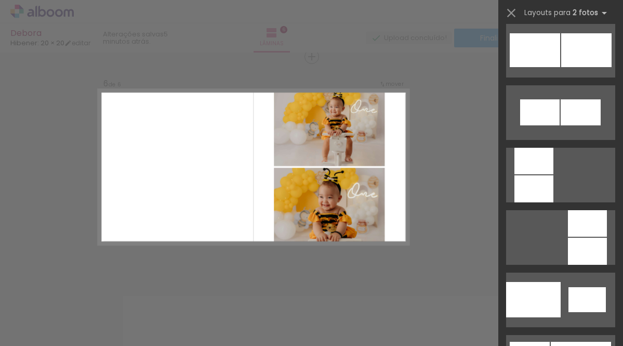
scroll to position [1292, 0]
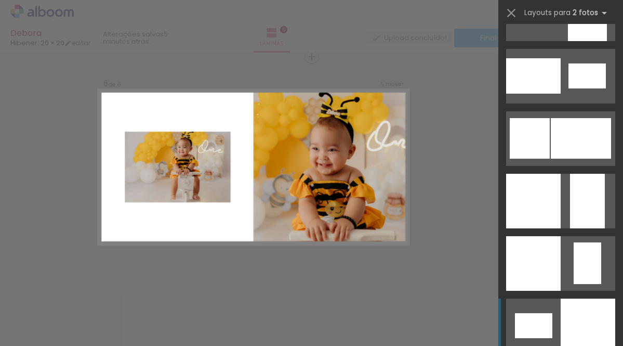
click at [562, 311] on div at bounding box center [588, 325] width 55 height 55
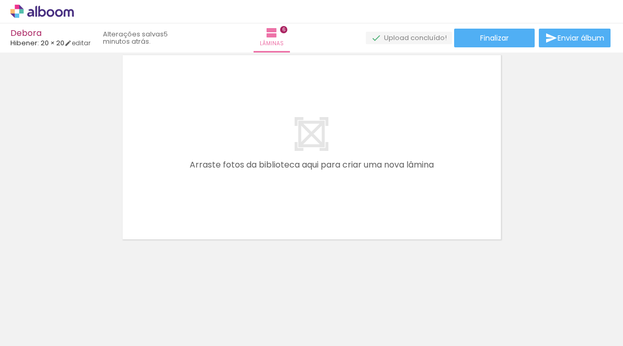
scroll to position [0, 1070]
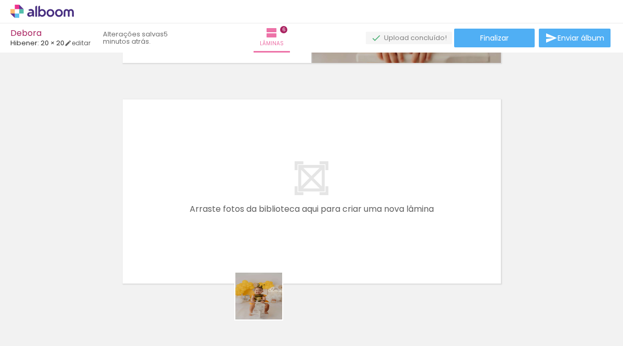
drag, startPoint x: 267, startPoint y: 321, endPoint x: 304, endPoint y: 290, distance: 48.4
click at [238, 213] on quentale-workspace at bounding box center [311, 173] width 623 height 346
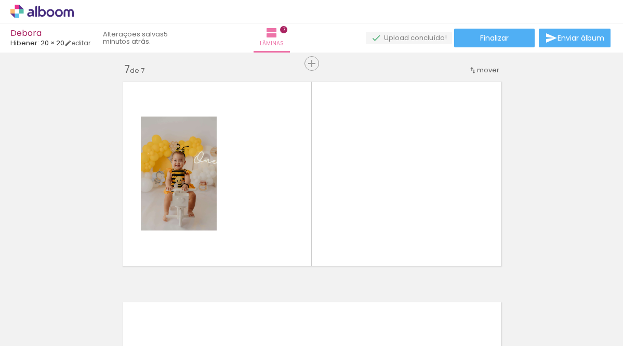
scroll to position [1335, 0]
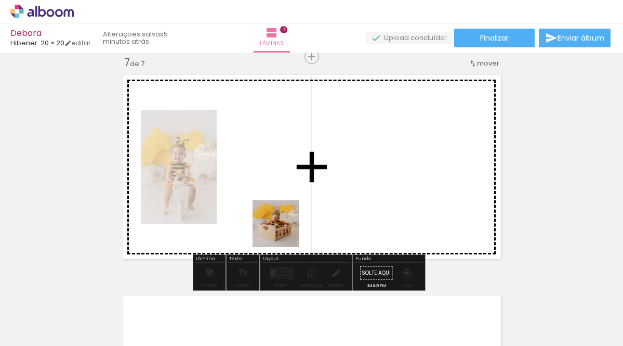
drag, startPoint x: 320, startPoint y: 313, endPoint x: 330, endPoint y: 269, distance: 45.5
click at [283, 227] on quentale-workspace at bounding box center [311, 173] width 623 height 346
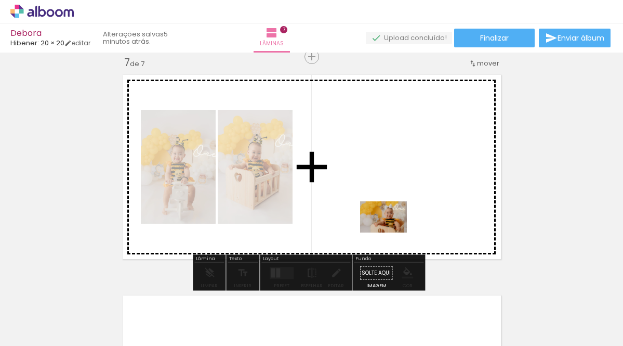
drag, startPoint x: 374, startPoint y: 321, endPoint x: 392, endPoint y: 229, distance: 93.2
click at [391, 232] on quentale-workspace at bounding box center [311, 173] width 623 height 346
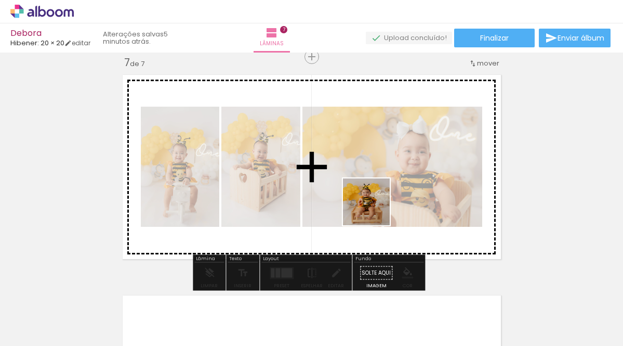
drag, startPoint x: 434, startPoint y: 306, endPoint x: 343, endPoint y: 178, distance: 157.3
click at [356, 179] on quentale-workspace at bounding box center [311, 173] width 623 height 346
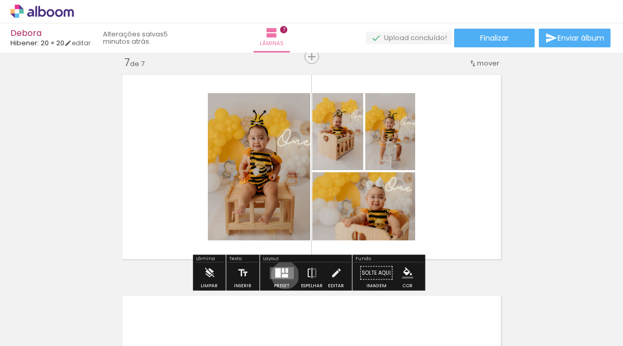
click at [283, 274] on div at bounding box center [285, 275] width 6 height 4
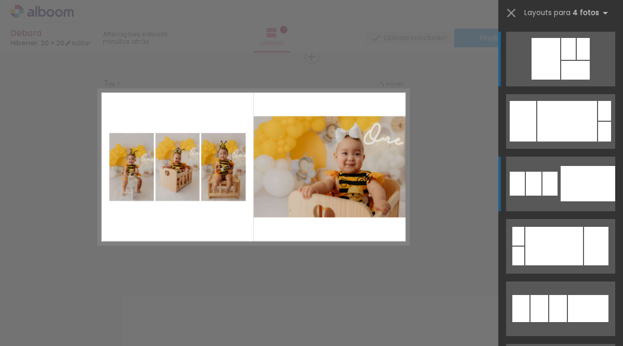
click at [561, 194] on div at bounding box center [588, 183] width 55 height 35
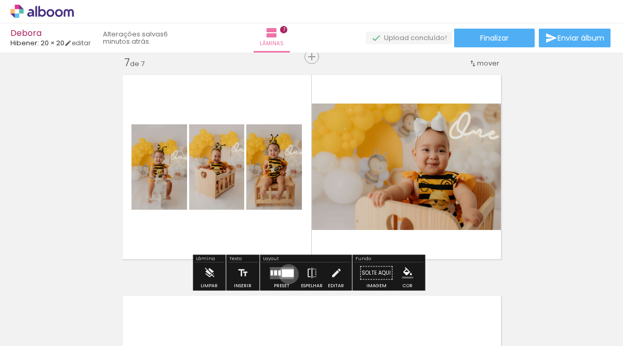
click at [286, 273] on div at bounding box center [288, 273] width 12 height 8
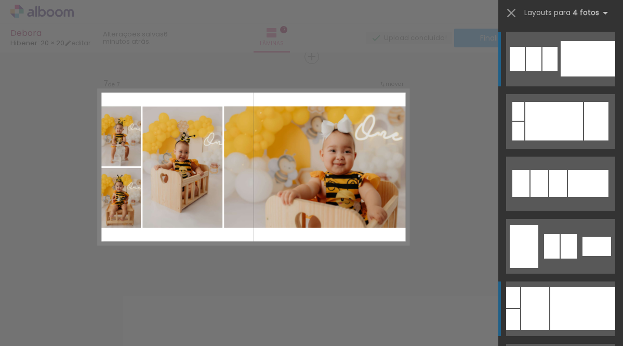
click at [559, 299] on div at bounding box center [582, 308] width 65 height 43
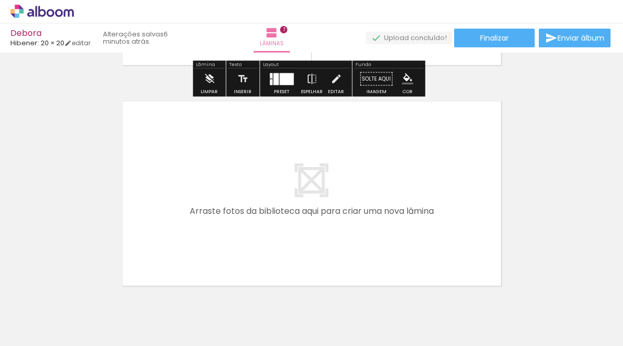
scroll to position [1541, 0]
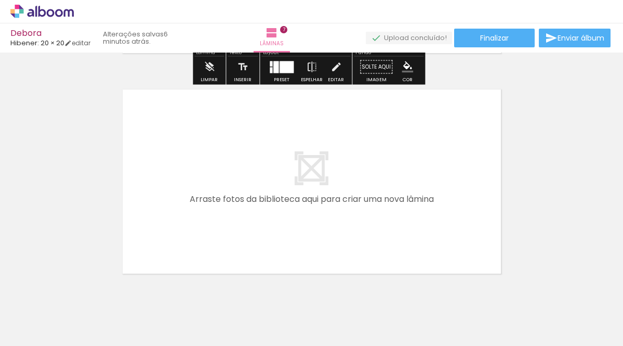
drag, startPoint x: 499, startPoint y: 328, endPoint x: 227, endPoint y: 183, distance: 308.2
click at [227, 183] on quentale-workspace at bounding box center [311, 173] width 623 height 346
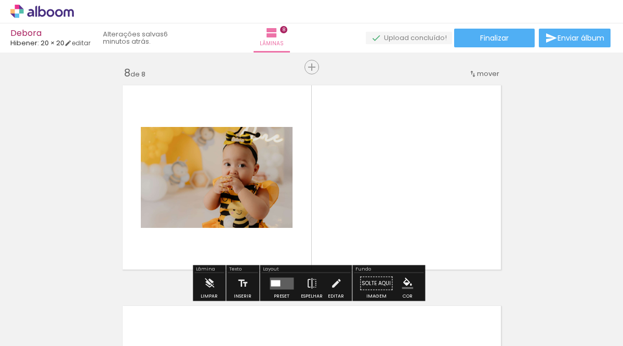
scroll to position [1555, 0]
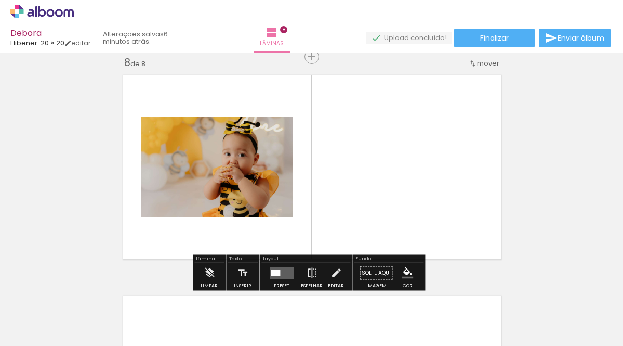
drag, startPoint x: 564, startPoint y: 317, endPoint x: 390, endPoint y: 207, distance: 205.7
click at [390, 210] on quentale-workspace at bounding box center [311, 173] width 623 height 346
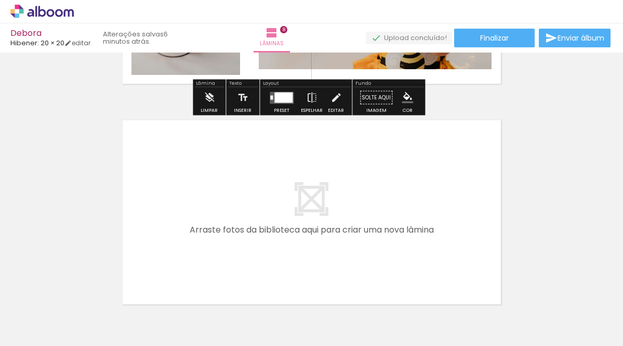
scroll to position [1794, 0]
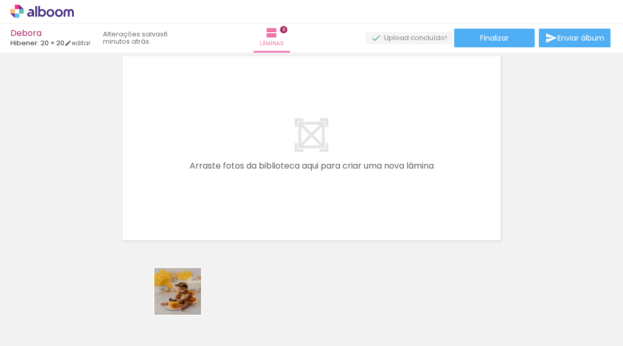
drag, startPoint x: 185, startPoint y: 299, endPoint x: 240, endPoint y: 257, distance: 68.2
click at [183, 178] on quentale-workspace at bounding box center [311, 173] width 623 height 346
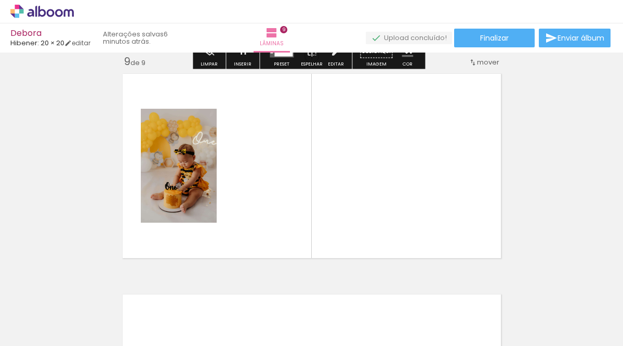
scroll to position [1775, 0]
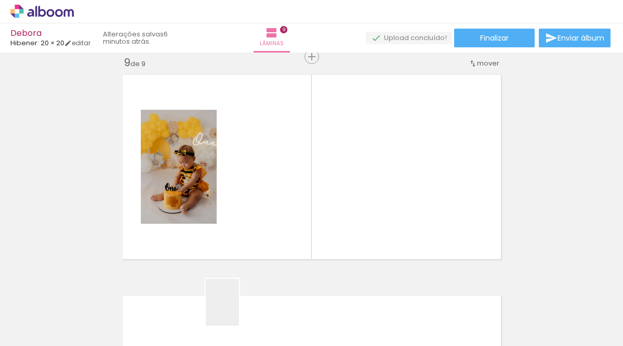
drag, startPoint x: 236, startPoint y: 313, endPoint x: 283, endPoint y: 260, distance: 70.7
click at [245, 208] on quentale-workspace at bounding box center [311, 173] width 623 height 346
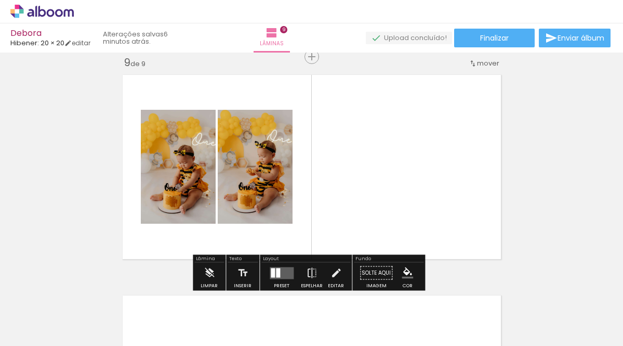
drag, startPoint x: 298, startPoint y: 323, endPoint x: 362, endPoint y: 255, distance: 93.4
click at [361, 204] on quentale-workspace at bounding box center [311, 173] width 623 height 346
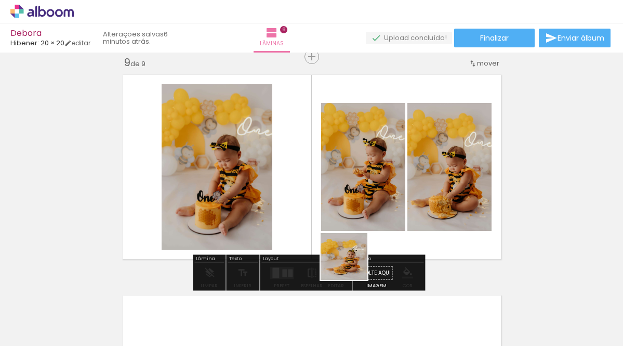
drag, startPoint x: 348, startPoint y: 313, endPoint x: 348, endPoint y: 199, distance: 113.8
click at [350, 198] on quentale-workspace at bounding box center [311, 173] width 623 height 346
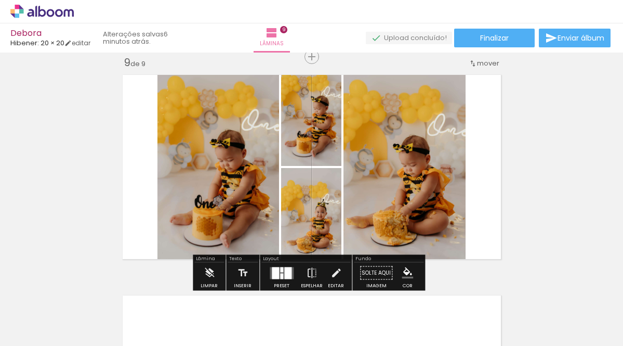
click at [280, 275] on div at bounding box center [281, 276] width 3 height 6
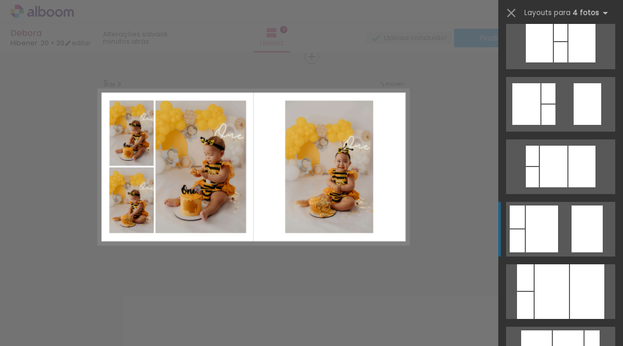
scroll to position [309, 0]
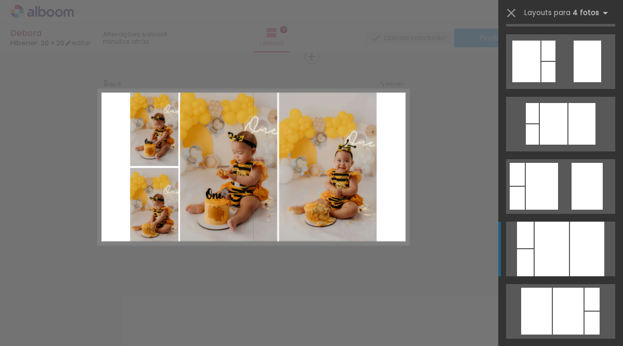
click at [564, 253] on div at bounding box center [552, 248] width 34 height 55
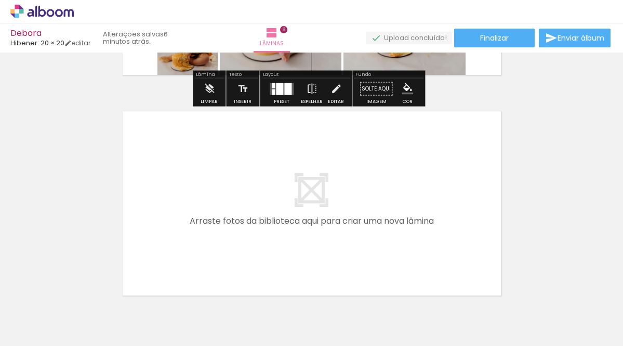
scroll to position [1965, 0]
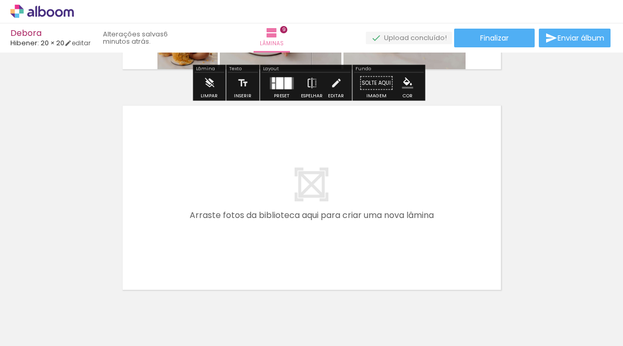
drag, startPoint x: 412, startPoint y: 328, endPoint x: 438, endPoint y: 293, distance: 43.9
click at [367, 229] on quentale-workspace at bounding box center [311, 173] width 623 height 346
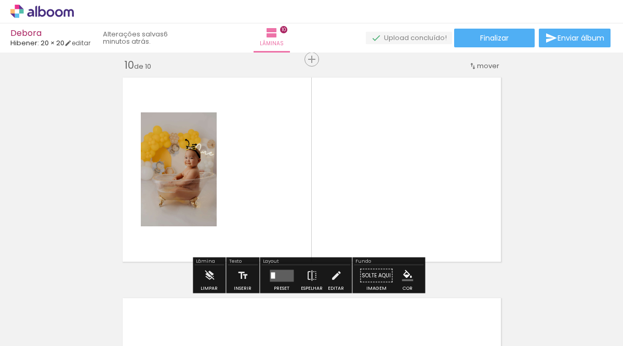
scroll to position [1996, 0]
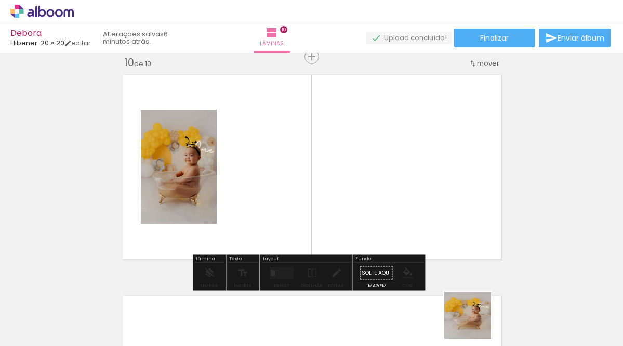
drag, startPoint x: 475, startPoint y: 323, endPoint x: 457, endPoint y: 277, distance: 49.2
click at [422, 243] on quentale-workspace at bounding box center [311, 173] width 623 height 346
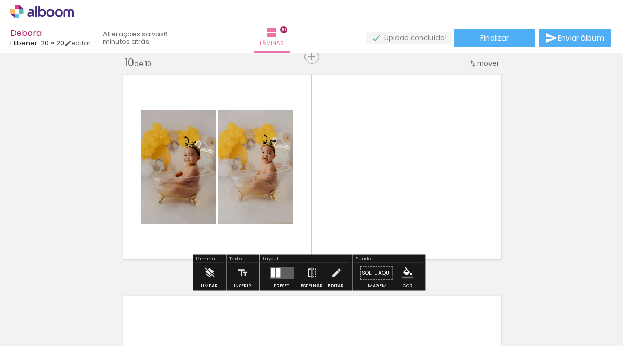
drag, startPoint x: 530, startPoint y: 325, endPoint x: 398, endPoint y: 192, distance: 187.4
click at [386, 181] on quentale-workspace at bounding box center [311, 173] width 623 height 346
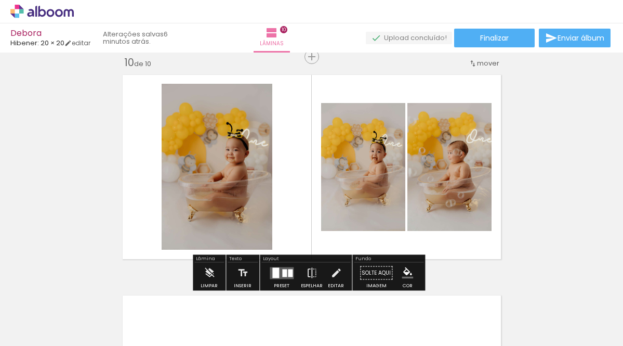
drag, startPoint x: 586, startPoint y: 310, endPoint x: 305, endPoint y: 155, distance: 320.5
click at [293, 145] on quentale-workspace at bounding box center [311, 173] width 623 height 346
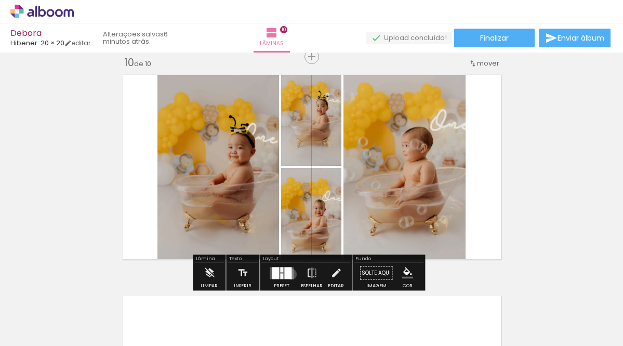
click at [289, 273] on quentale-layouter at bounding box center [282, 273] width 24 height 12
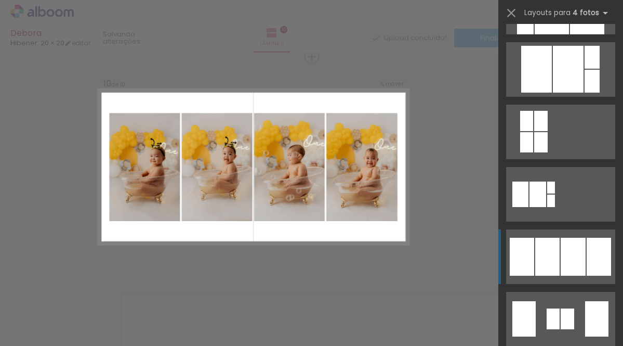
scroll to position [555, 0]
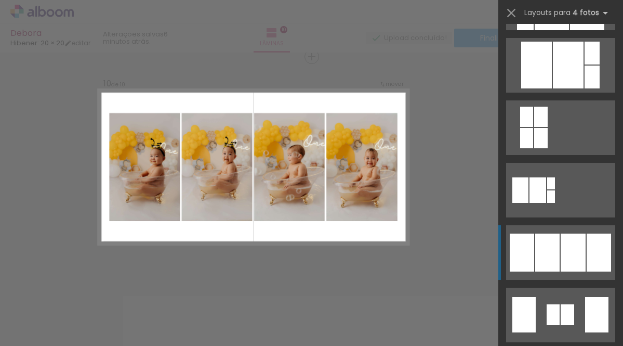
click at [547, 304] on div at bounding box center [553, 314] width 13 height 21
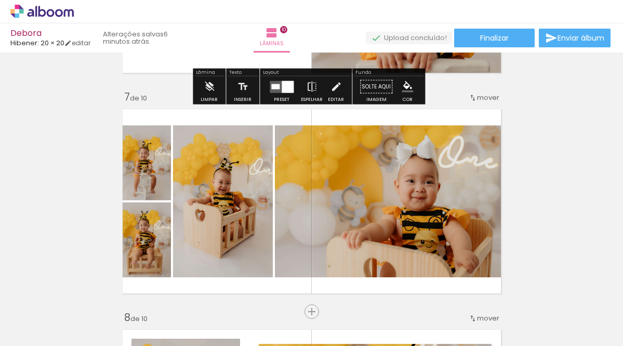
scroll to position [1341, 0]
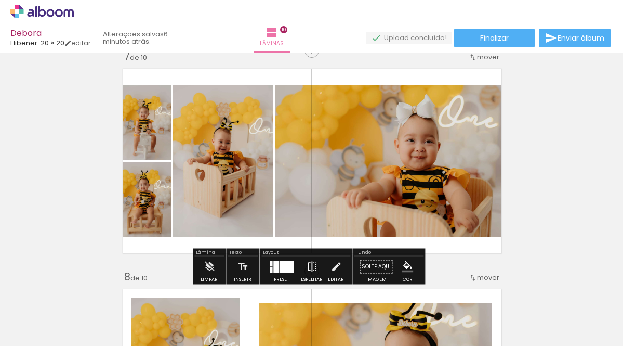
click at [309, 268] on iron-icon at bounding box center [311, 266] width 11 height 21
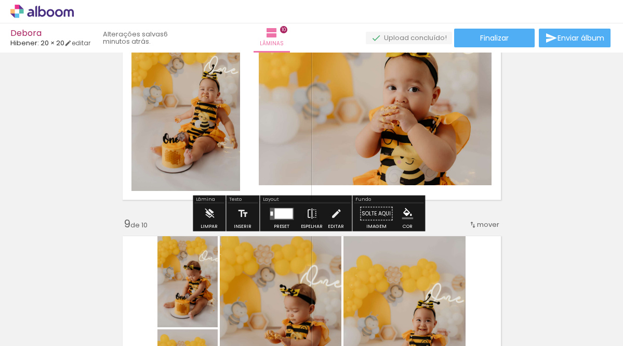
scroll to position [1602, 0]
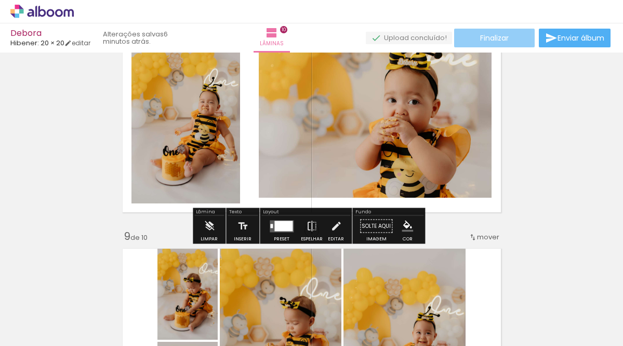
click at [501, 39] on span "Finalizar" at bounding box center [494, 37] width 29 height 7
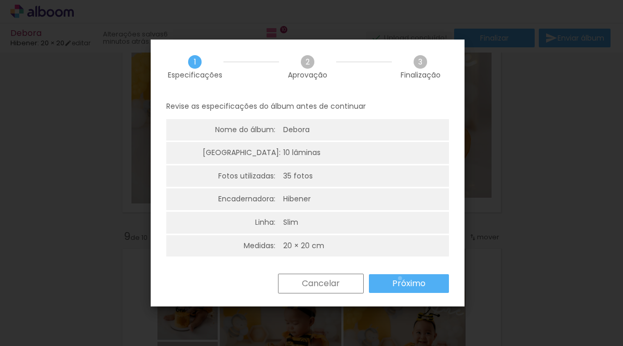
click at [0, 0] on slot "Próximo" at bounding box center [0, 0] width 0 height 0
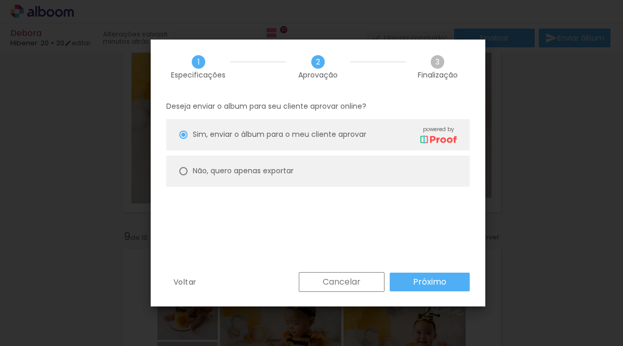
click at [0, 0] on slot "Não, quero apenas exportar" at bounding box center [0, 0] width 0 height 0
type paper-radio-button "on"
click at [0, 0] on slot "Próximo" at bounding box center [0, 0] width 0 height 0
type input "Alta, 300 DPI"
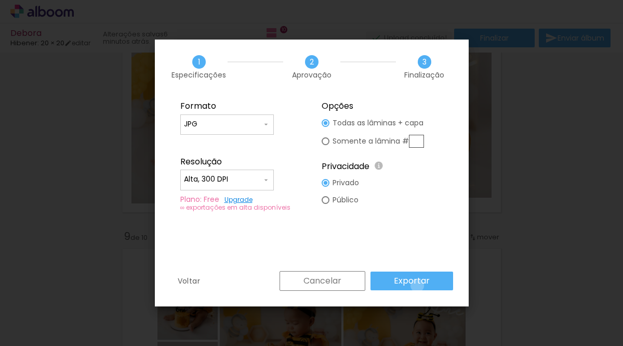
click at [0, 0] on slot "Exportar" at bounding box center [0, 0] width 0 height 0
